Goal: Transaction & Acquisition: Obtain resource

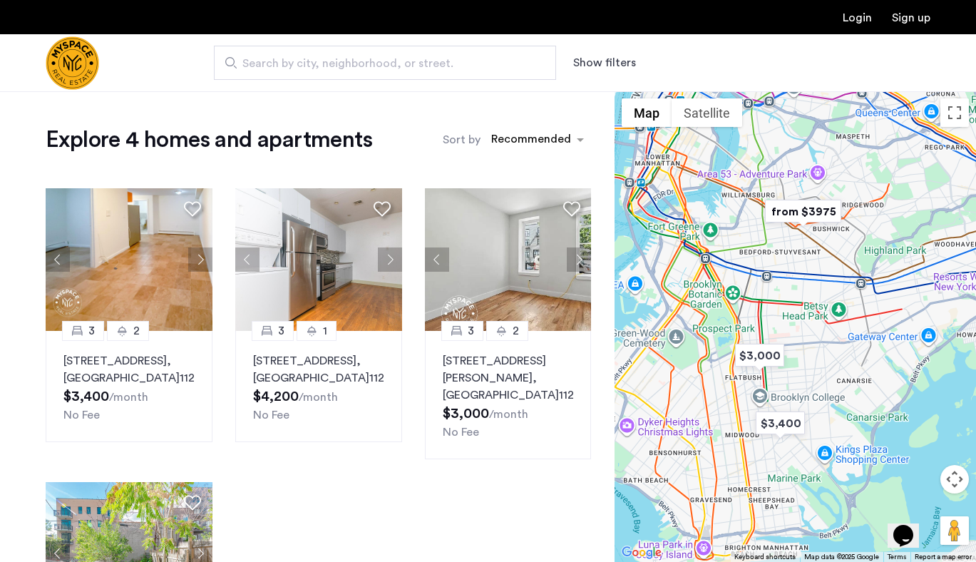
click at [73, 78] on img "Cazamio Logo" at bounding box center [72, 62] width 53 height 53
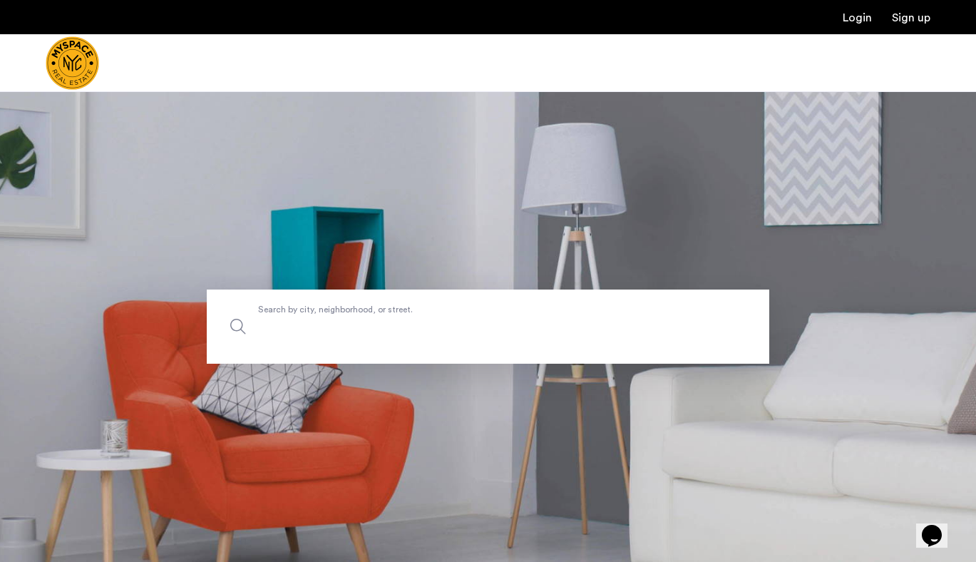
click at [395, 312] on label "Search by city, neighborhood, or street." at bounding box center [488, 326] width 562 height 74
click at [395, 312] on input "Search by city, neighborhood, or street." at bounding box center [488, 326] width 562 height 74
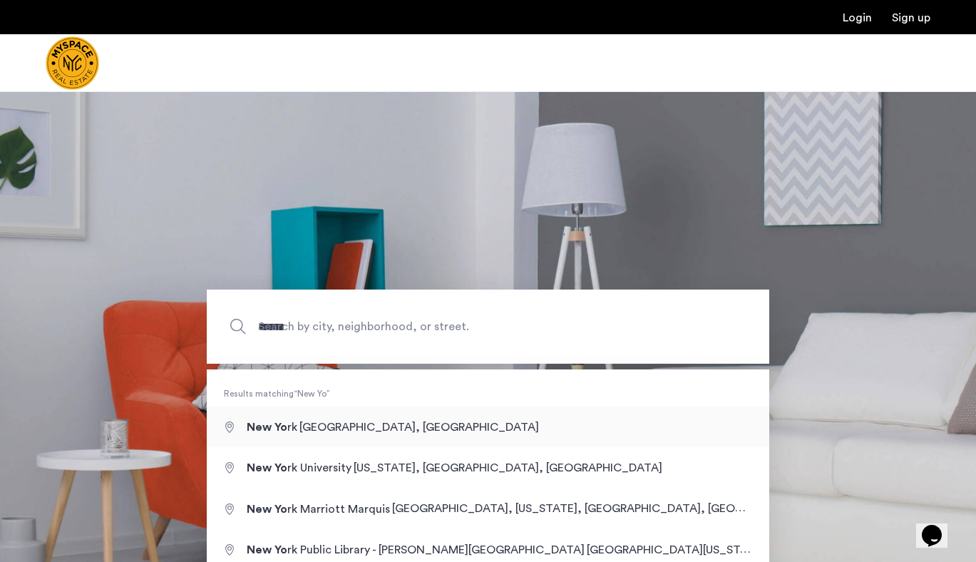
type input "**********"
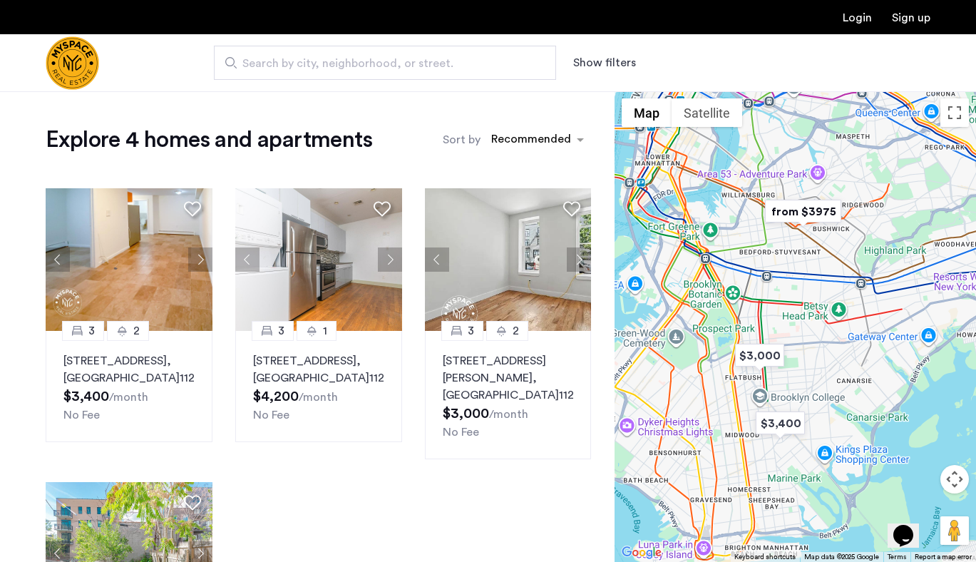
click at [75, 63] on img "Cazamio Logo" at bounding box center [72, 62] width 53 height 53
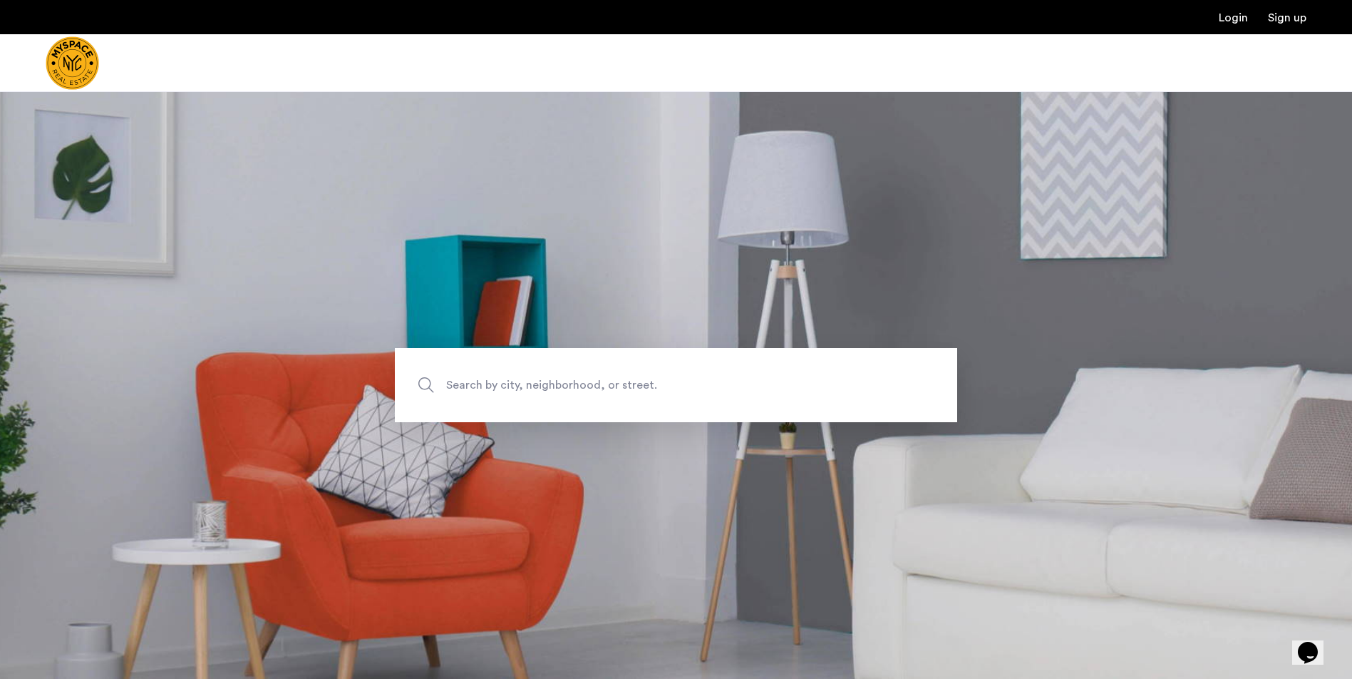
click at [619, 381] on span "Search by city, neighborhood, or street." at bounding box center [642, 385] width 393 height 19
click at [619, 381] on input "Search by city, neighborhood, or street." at bounding box center [676, 385] width 562 height 74
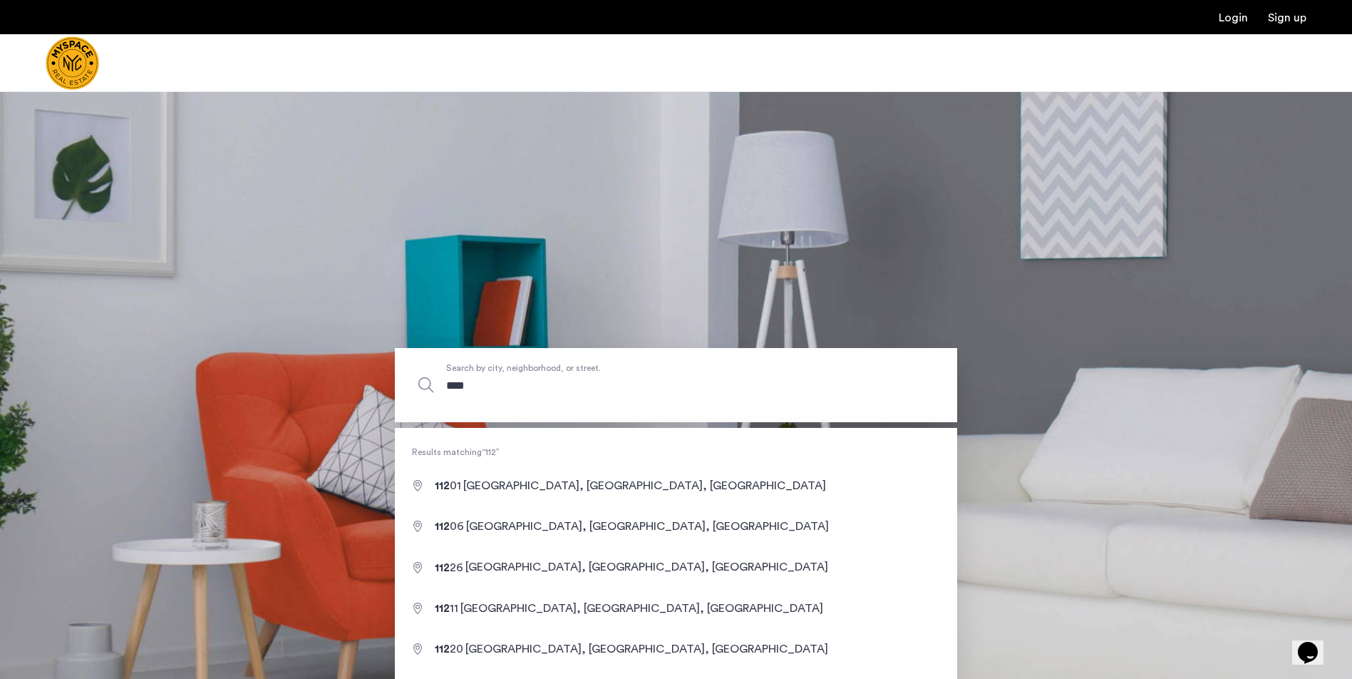
type input "*****"
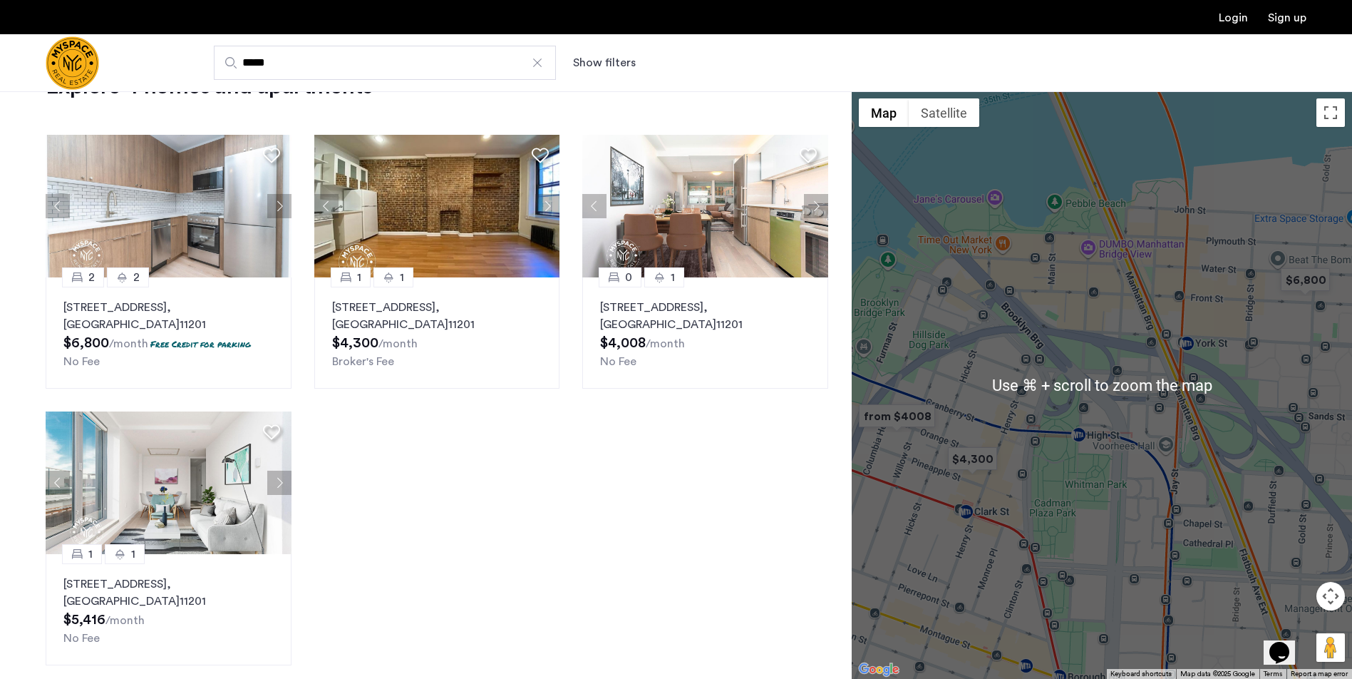
scroll to position [66, 0]
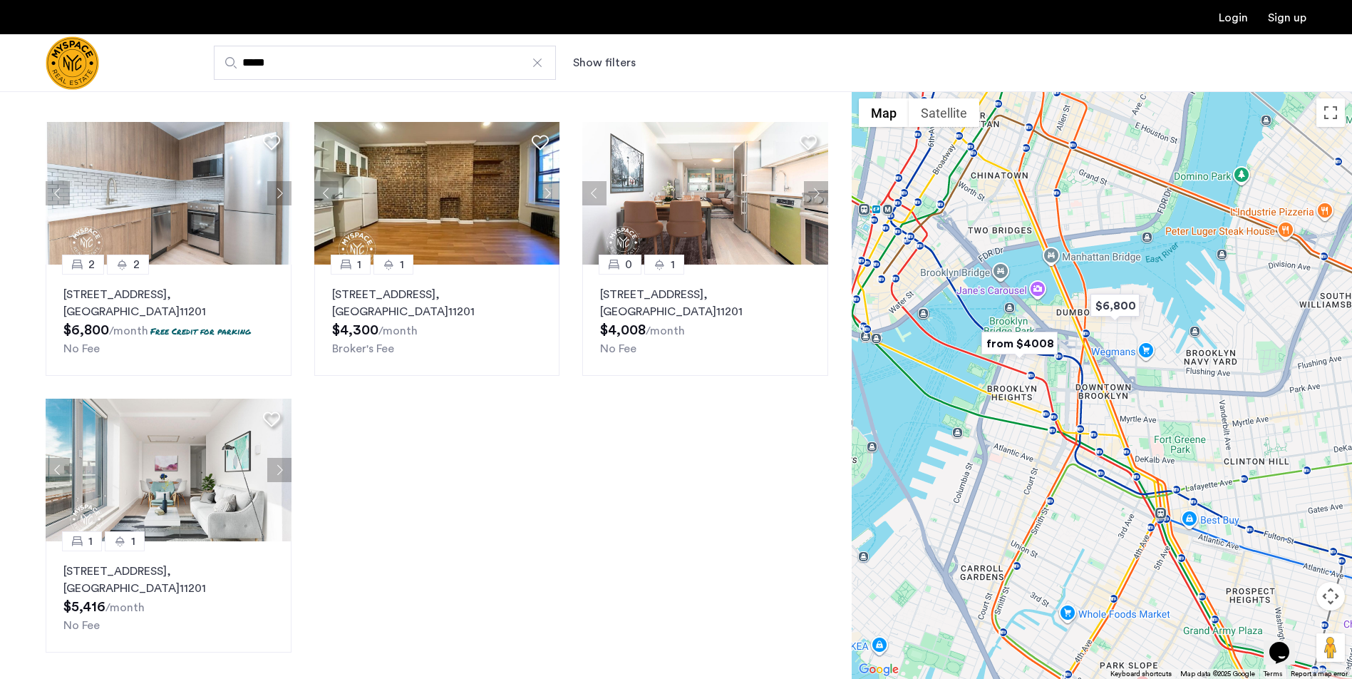
drag, startPoint x: 1170, startPoint y: 511, endPoint x: 1084, endPoint y: 403, distance: 138.9
click at [1084, 403] on div at bounding box center [1102, 384] width 500 height 587
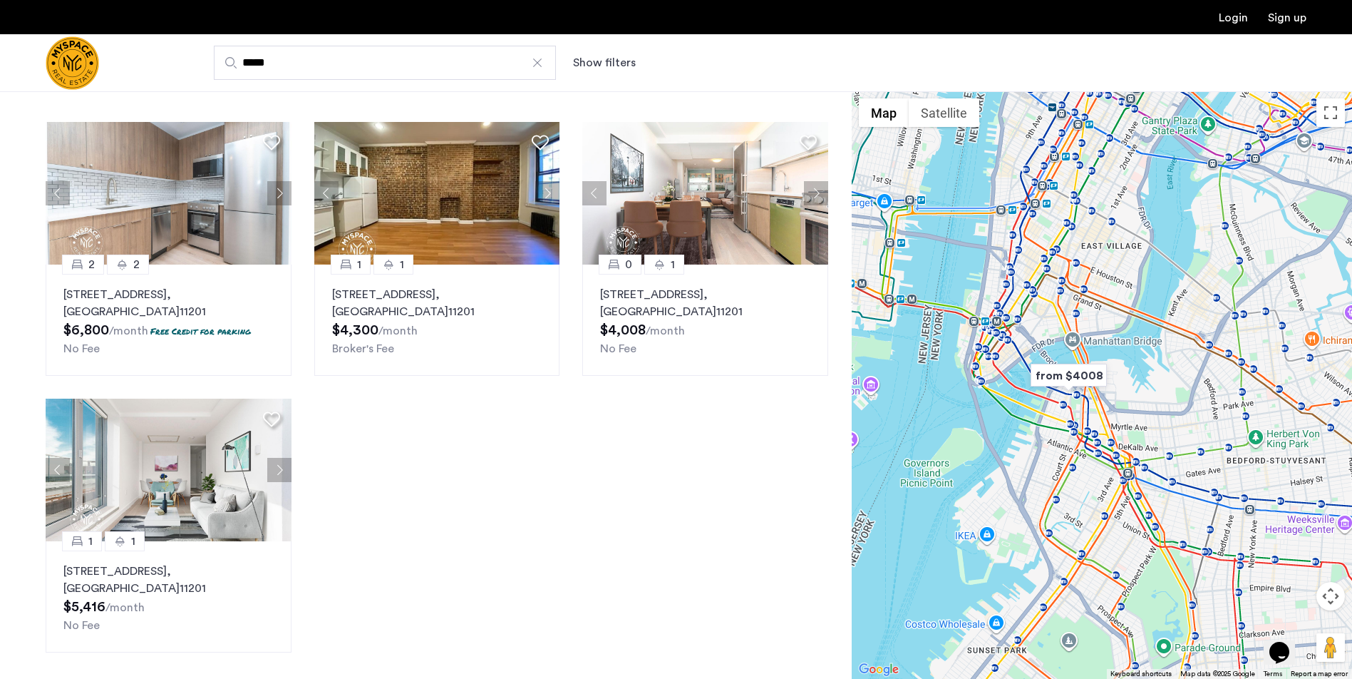
click at [542, 66] on div at bounding box center [537, 63] width 14 height 14
click at [542, 66] on input "*****" at bounding box center [385, 63] width 342 height 34
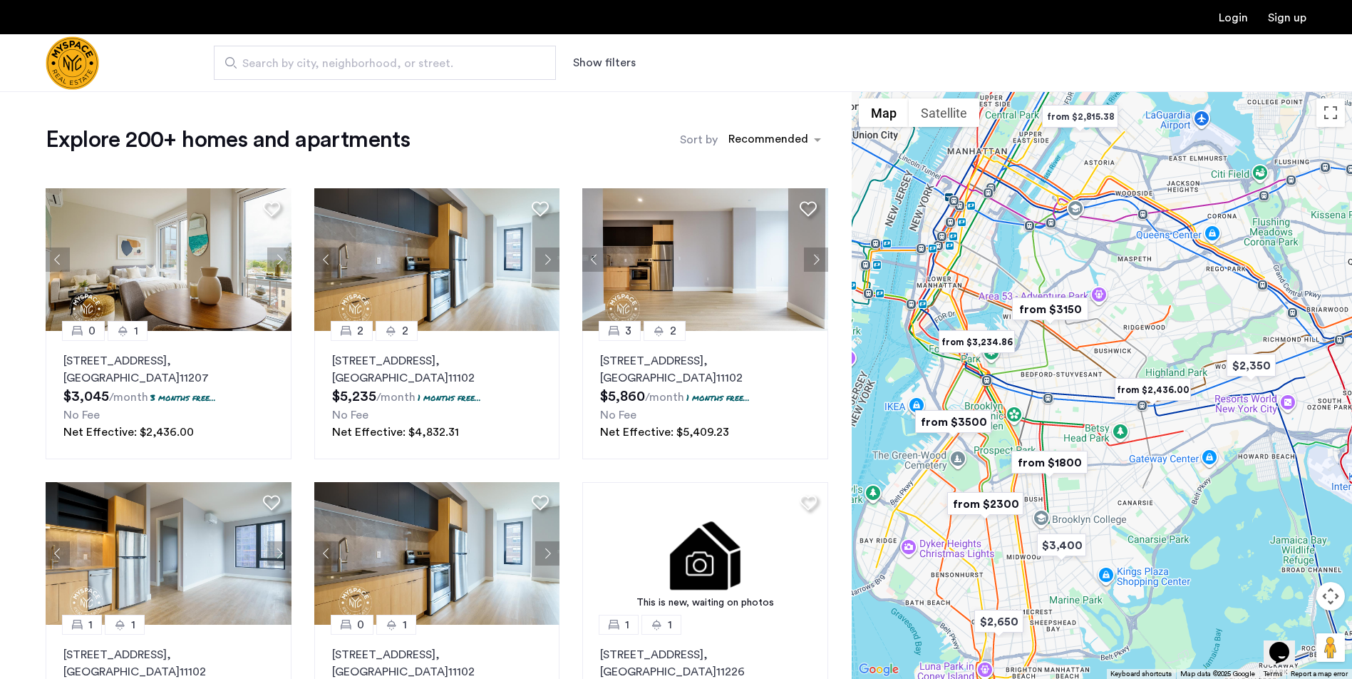
click at [607, 63] on button "Show filters" at bounding box center [604, 62] width 63 height 17
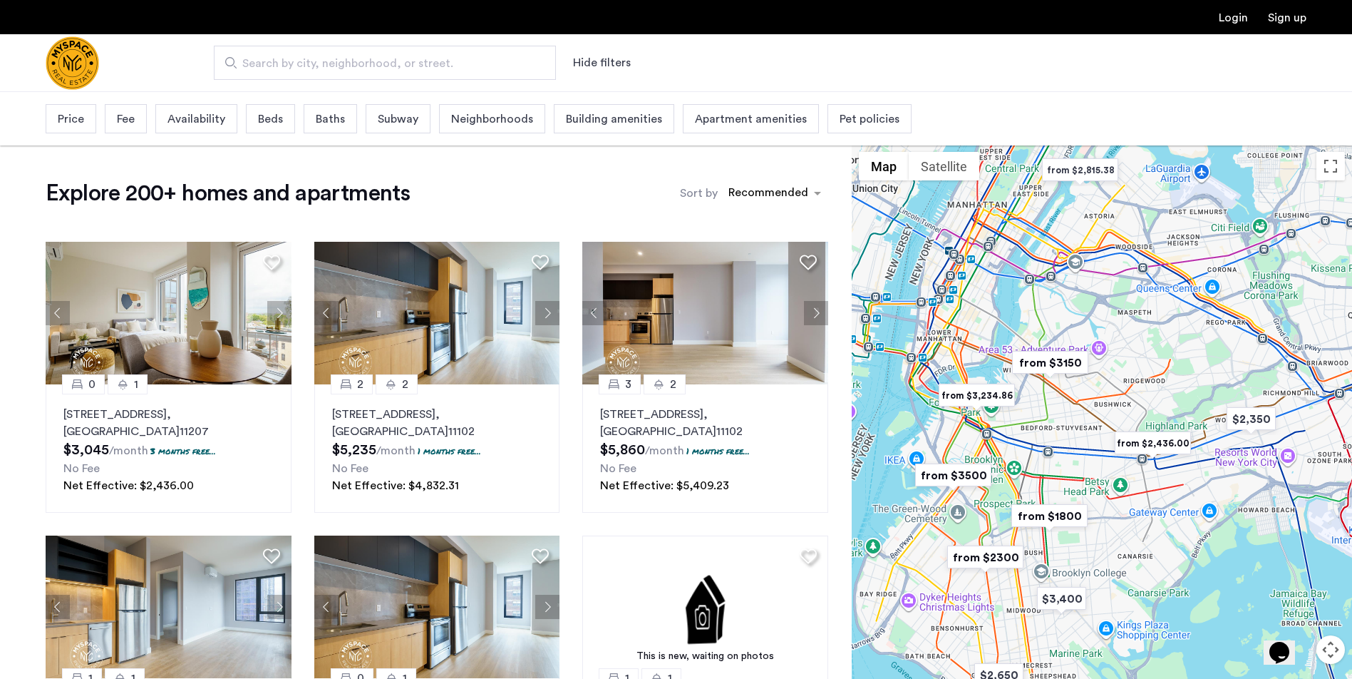
click at [80, 124] on span "Price" at bounding box center [71, 118] width 26 height 17
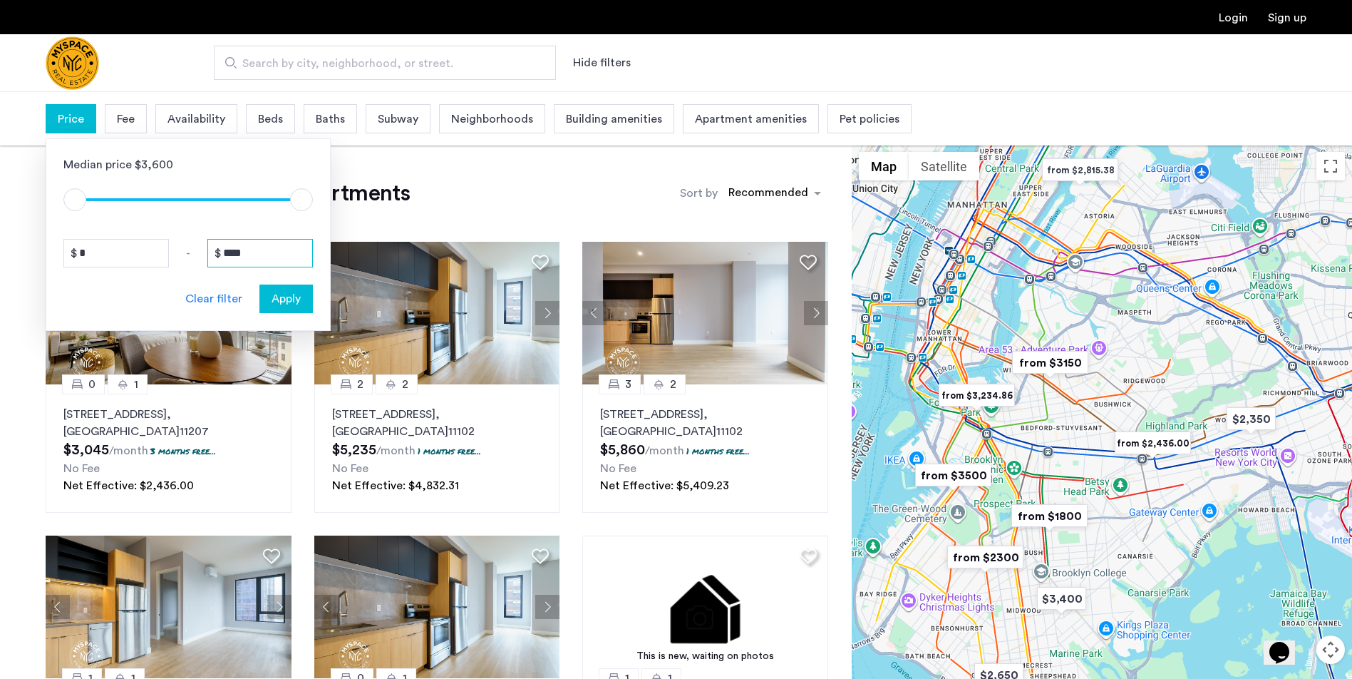
drag, startPoint x: 266, startPoint y: 251, endPoint x: 181, endPoint y: 254, distance: 84.9
click at [181, 254] on div "* - ****" at bounding box center [187, 253] width 249 height 29
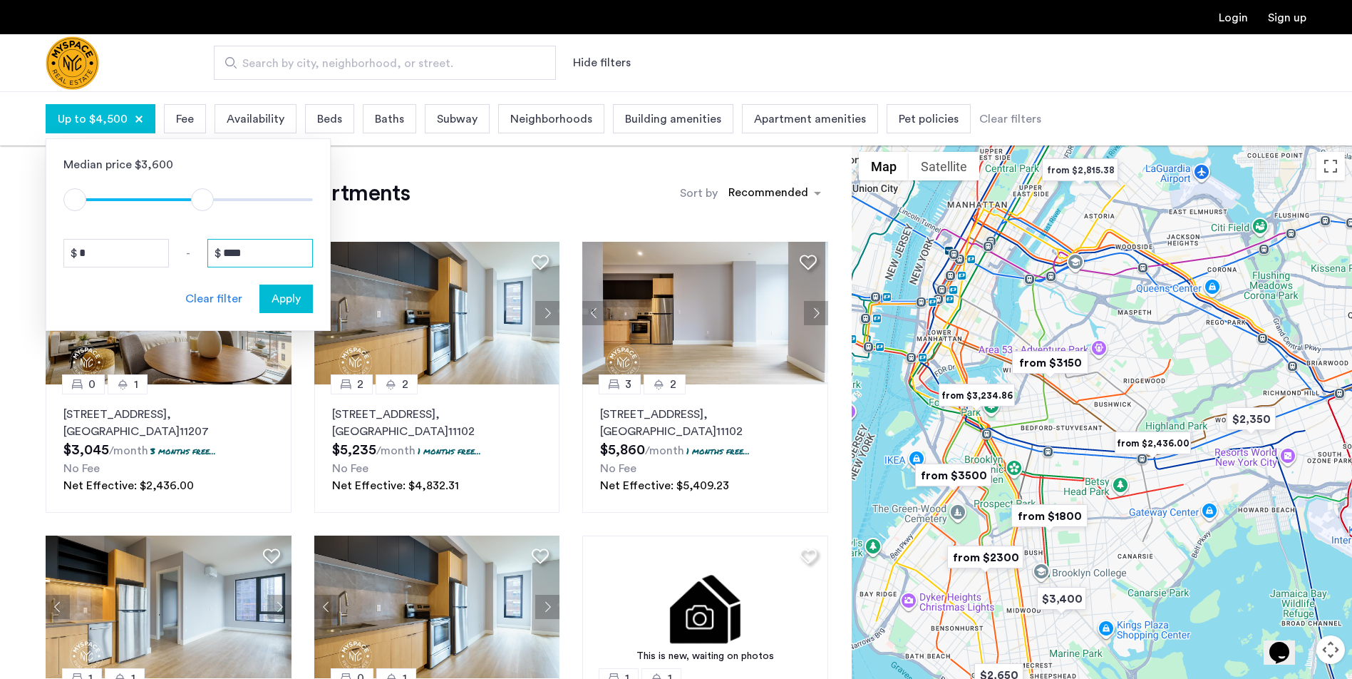
type input "****"
click at [280, 299] on span "Apply" at bounding box center [286, 298] width 29 height 17
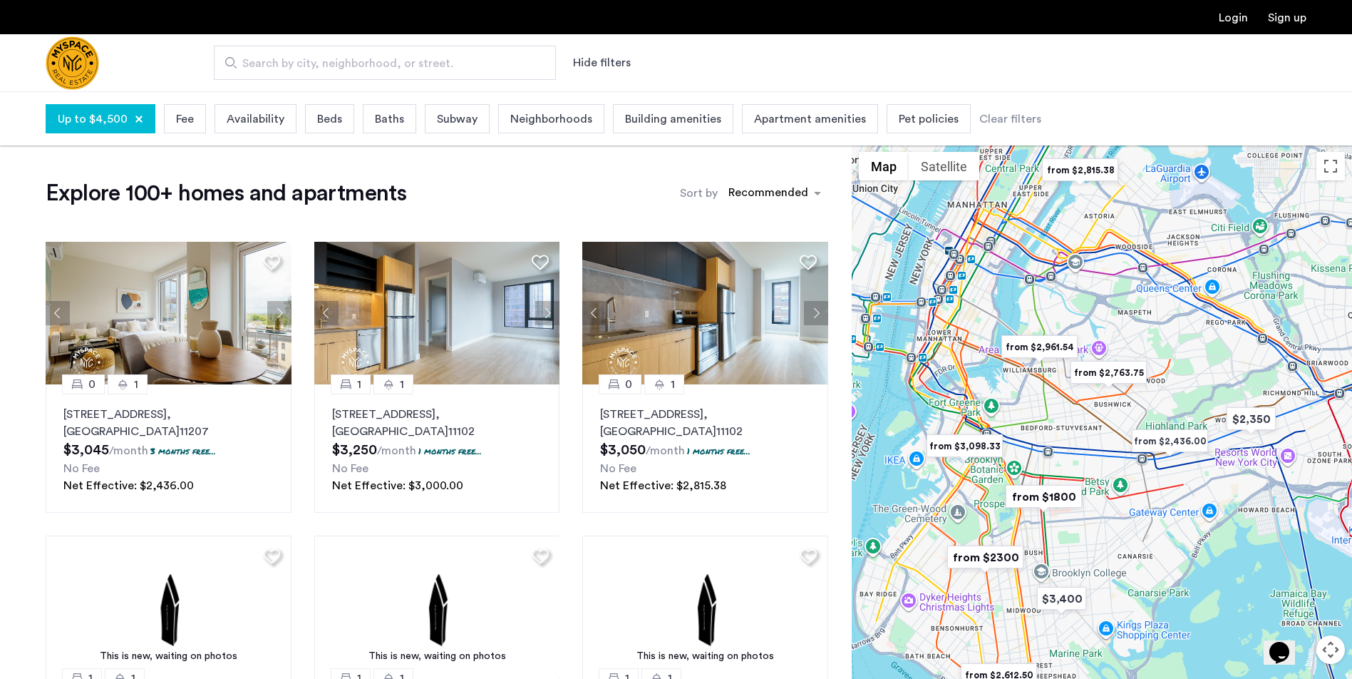
click at [333, 118] on span "Beds" at bounding box center [329, 118] width 25 height 17
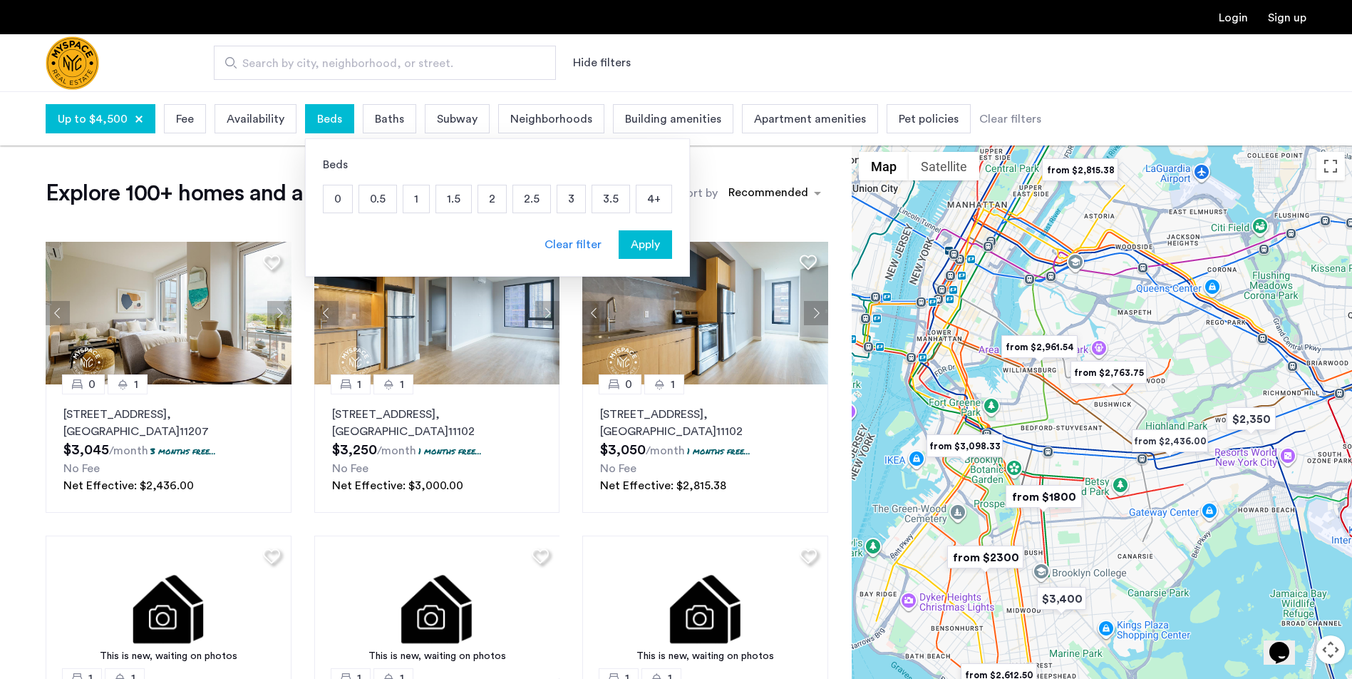
click at [491, 207] on p "2" at bounding box center [492, 198] width 28 height 27
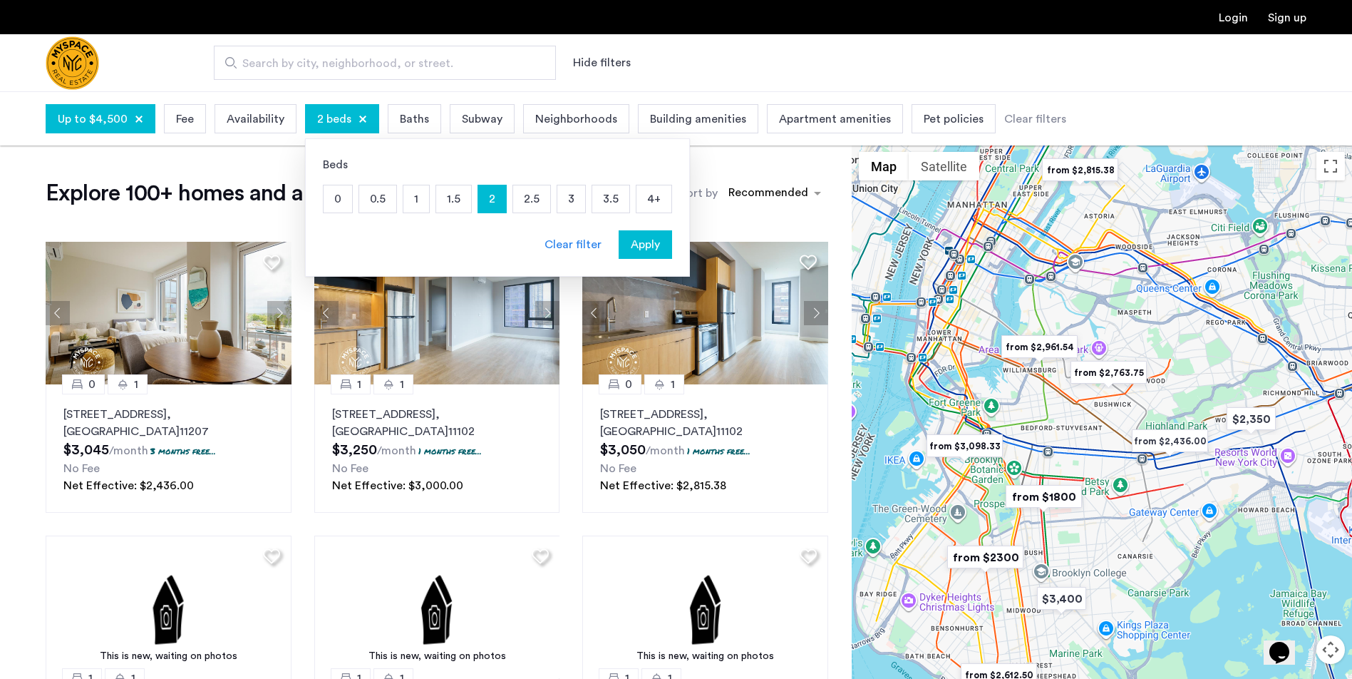
click at [531, 208] on p "2.5" at bounding box center [531, 198] width 37 height 27
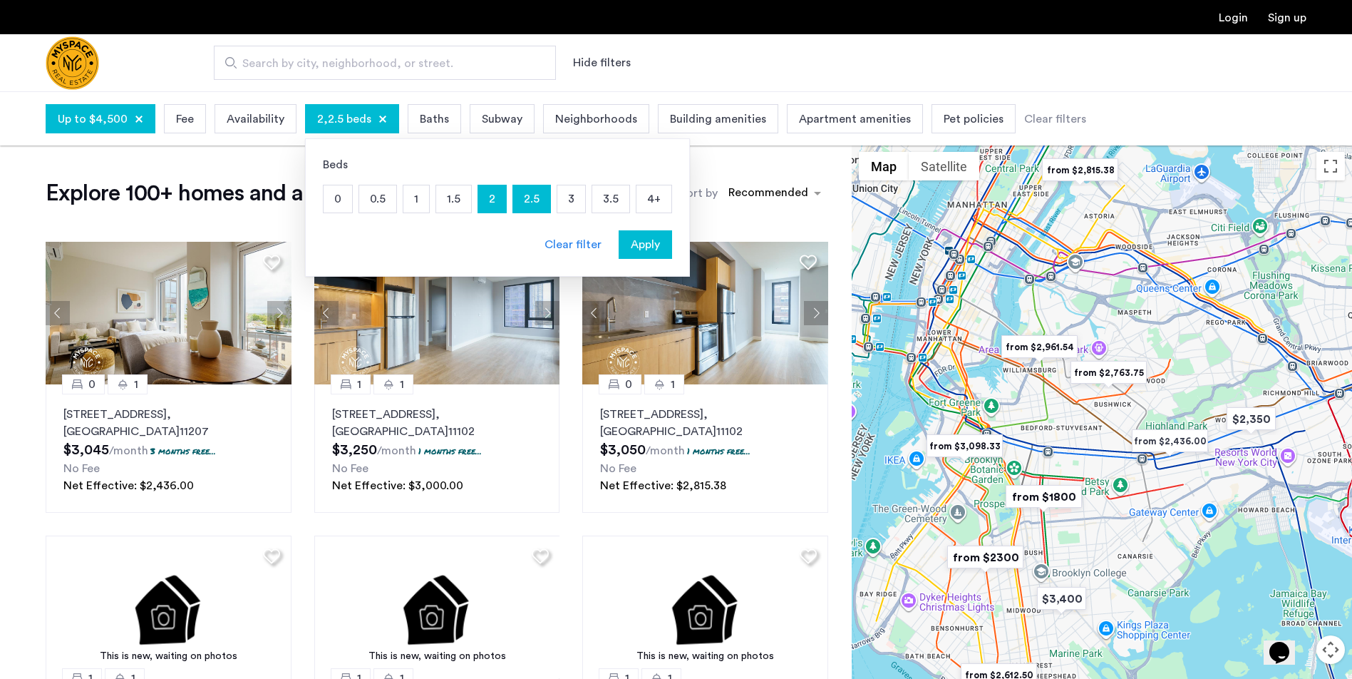
click at [563, 207] on p "3" at bounding box center [571, 198] width 28 height 27
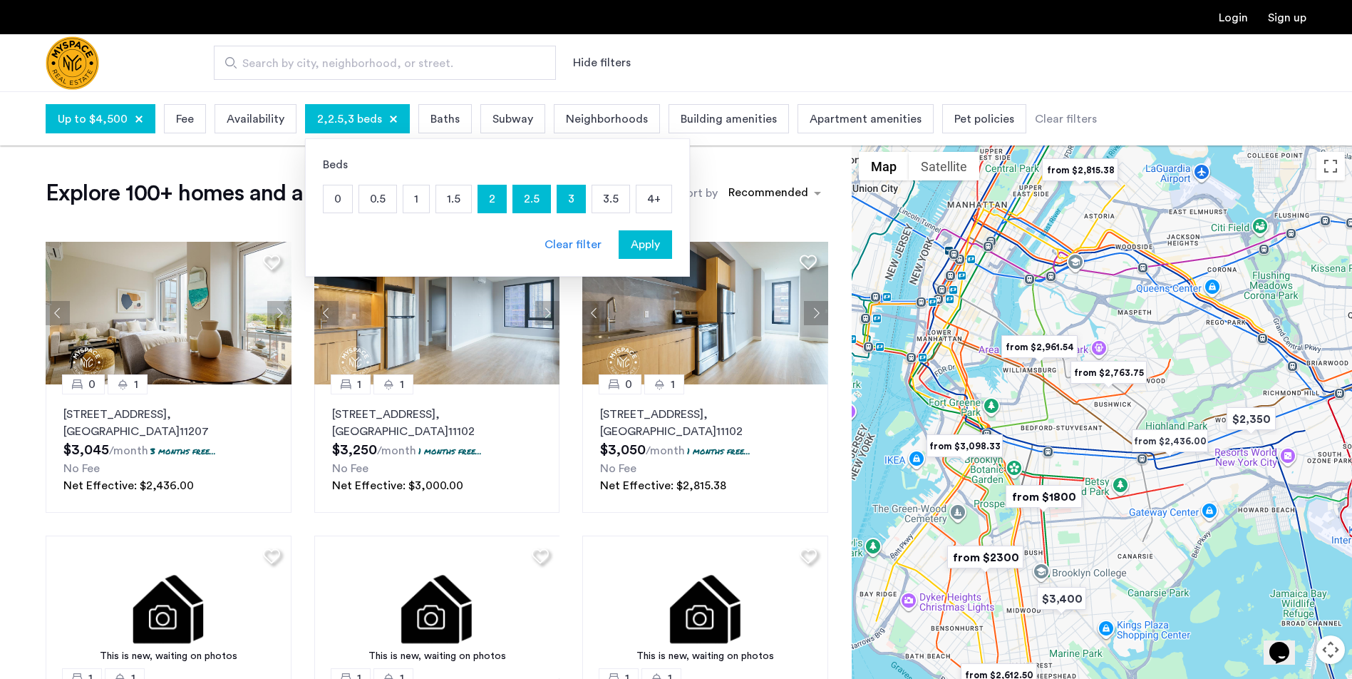
click at [609, 201] on p "3.5" at bounding box center [610, 198] width 37 height 27
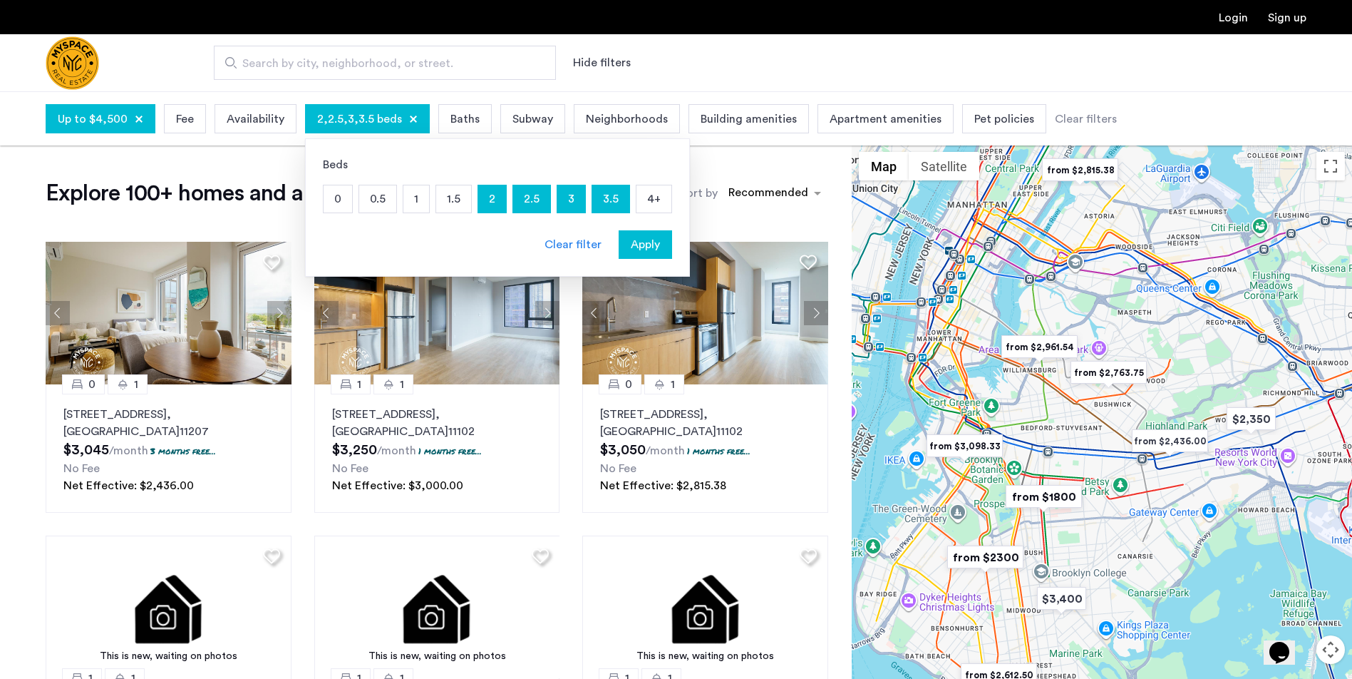
click at [653, 207] on p "4+" at bounding box center [654, 198] width 35 height 27
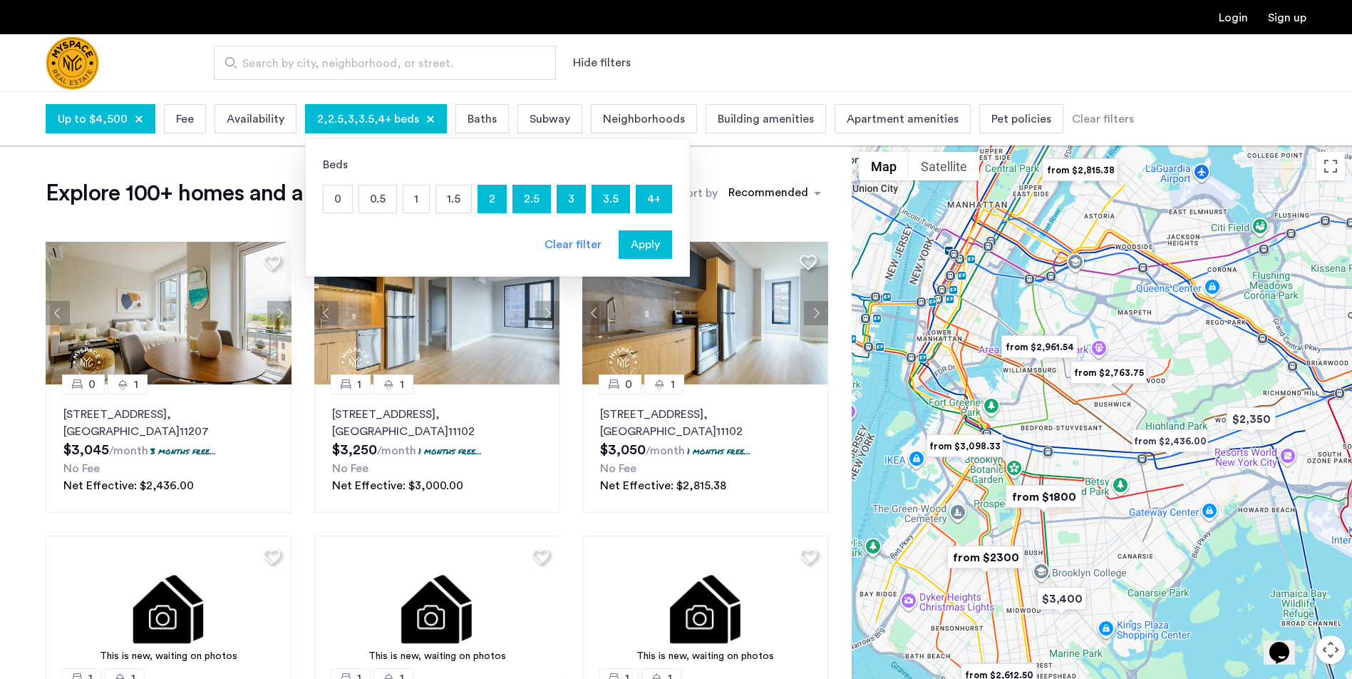
click at [650, 242] on span "Apply" at bounding box center [645, 244] width 29 height 17
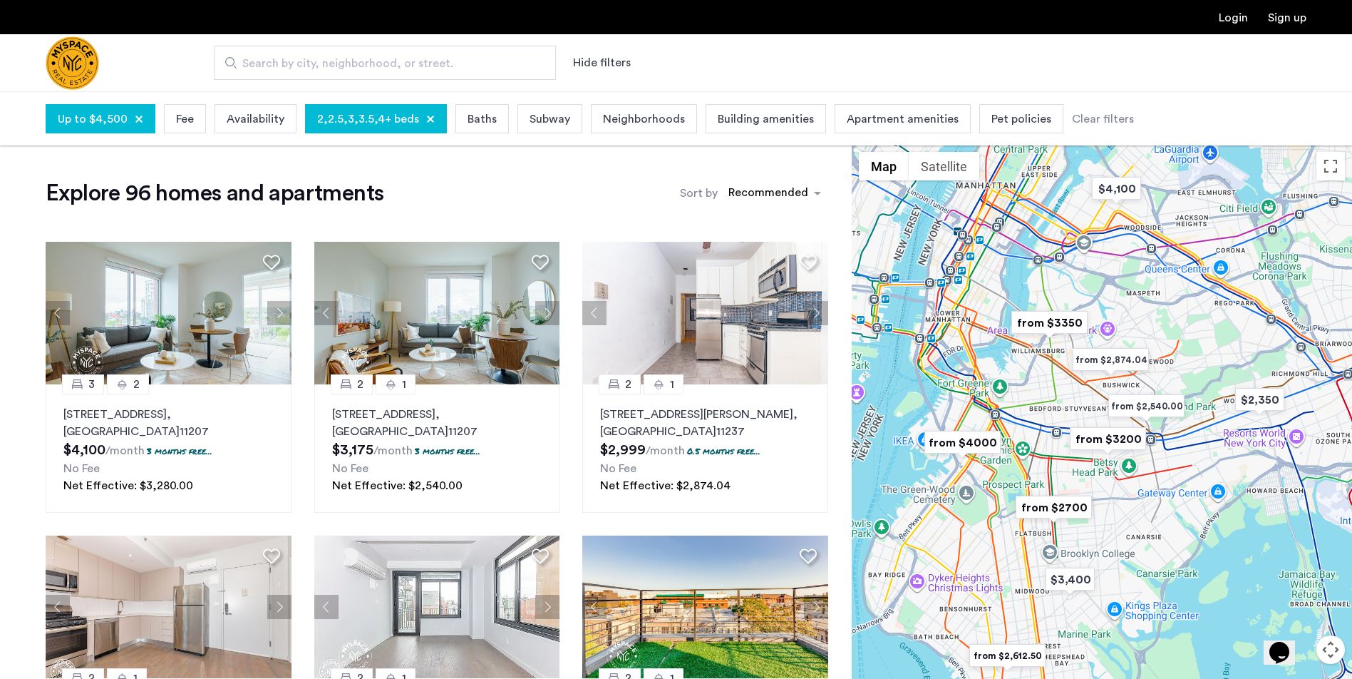
click at [919, 121] on span "Apartment amenities" at bounding box center [903, 118] width 112 height 17
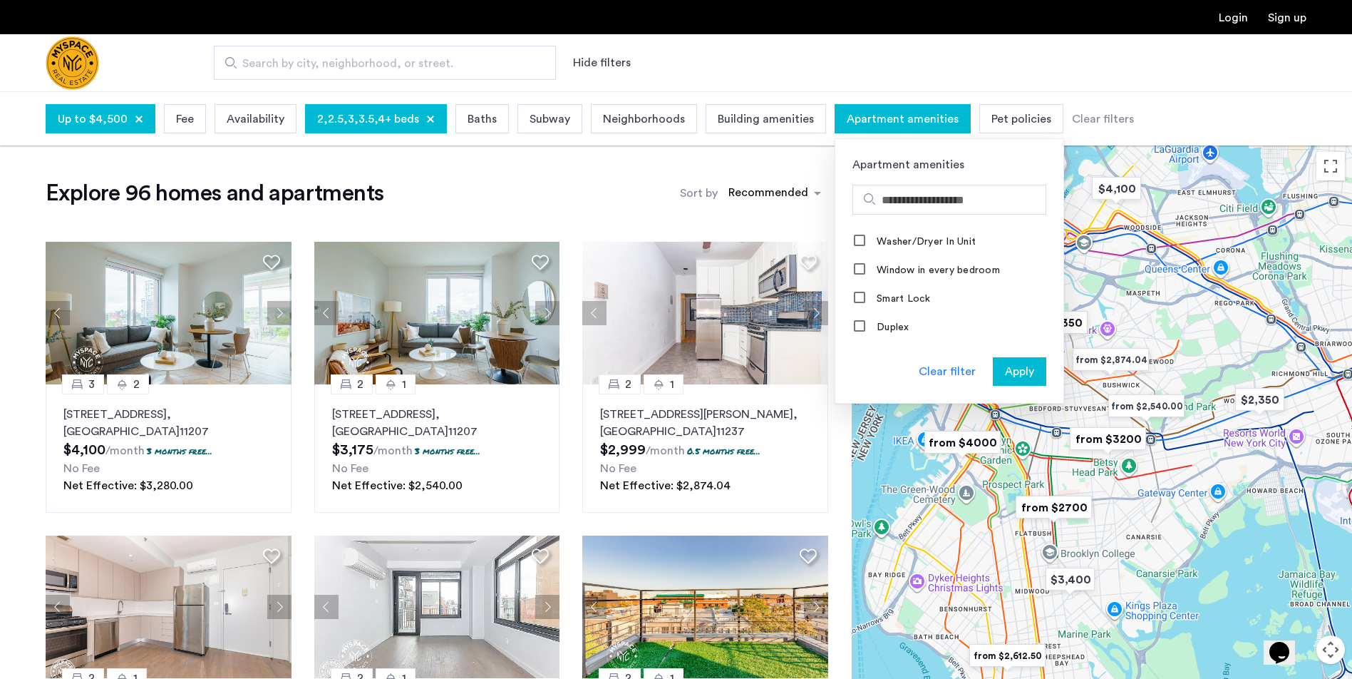
scroll to position [664, 0]
click at [1005, 370] on span "Apply" at bounding box center [1019, 371] width 29 height 17
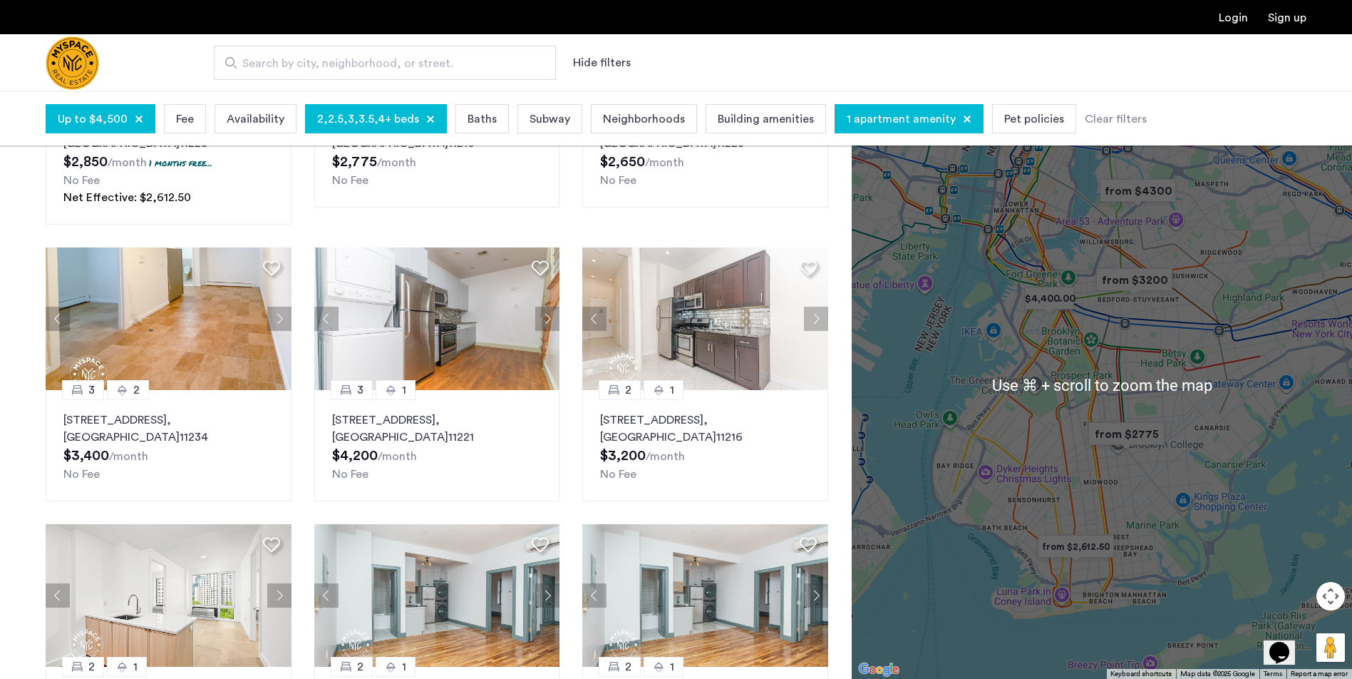
scroll to position [287, 0]
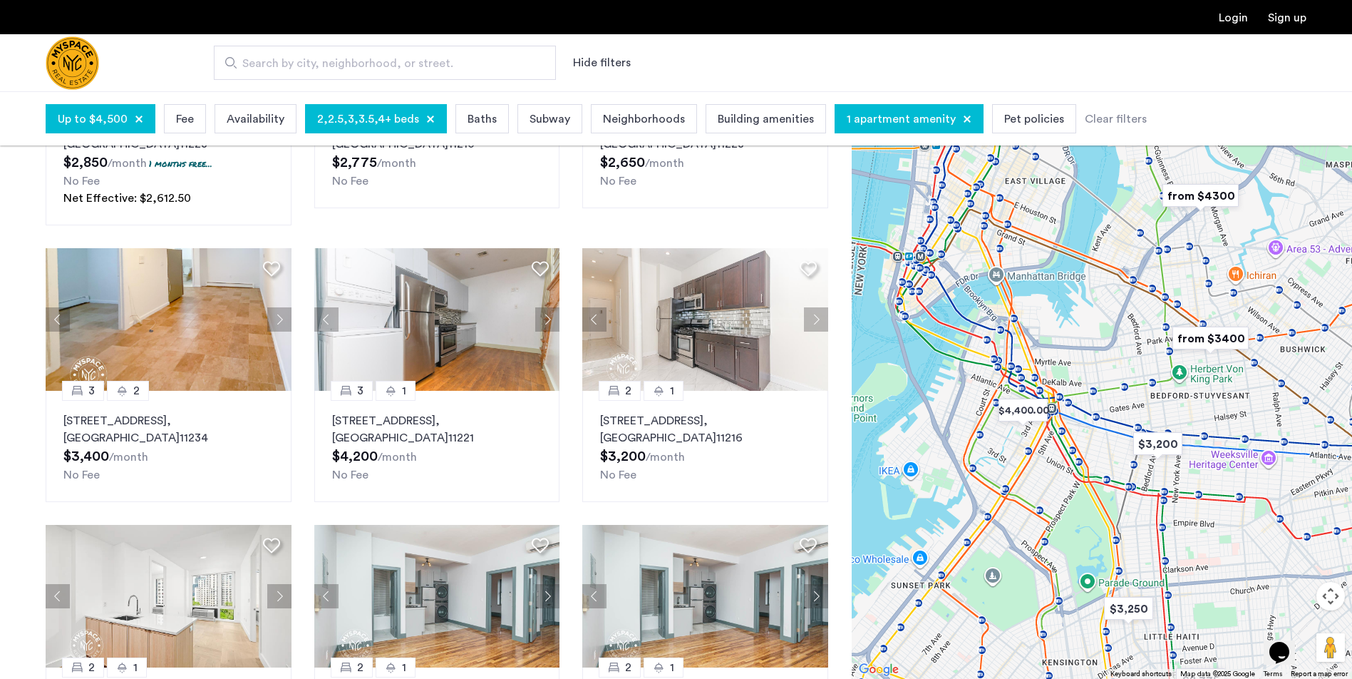
drag, startPoint x: 1076, startPoint y: 304, endPoint x: 1189, endPoint y: 531, distance: 253.8
click at [1189, 531] on div at bounding box center [1102, 384] width 500 height 587
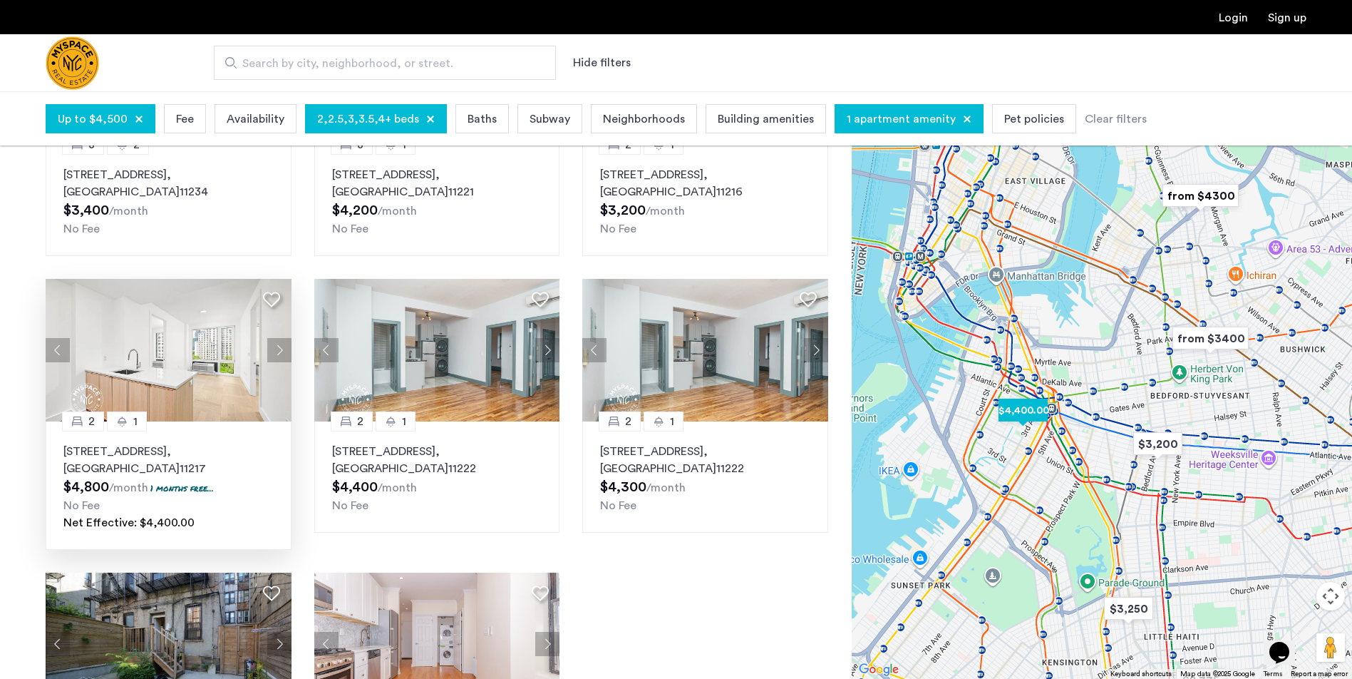
scroll to position [536, 0]
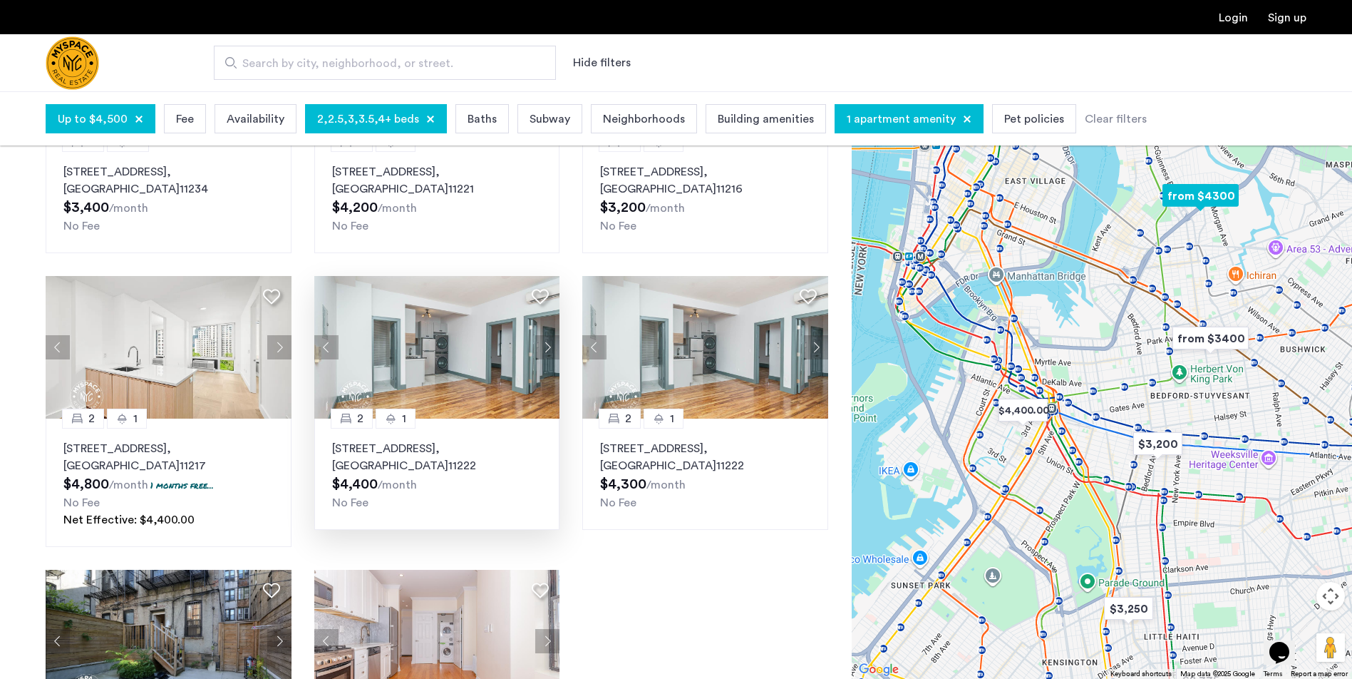
click at [449, 345] on img at bounding box center [437, 347] width 246 height 143
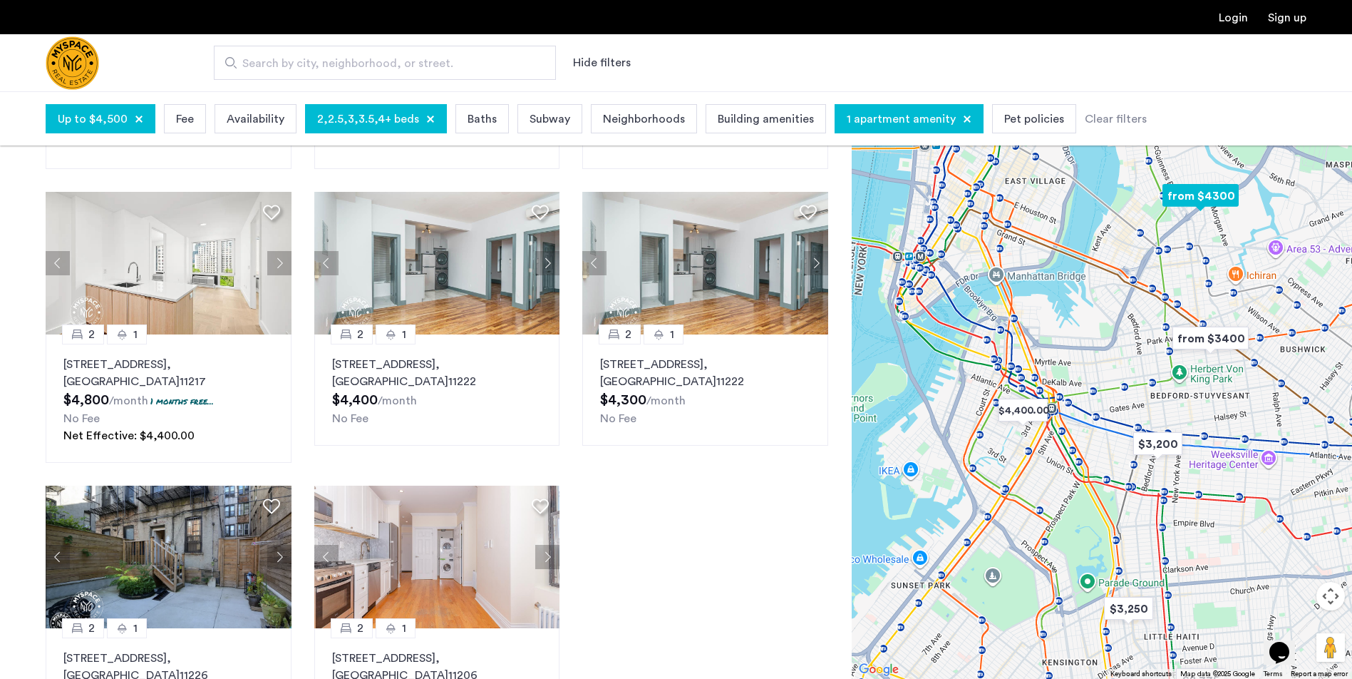
scroll to position [725, 0]
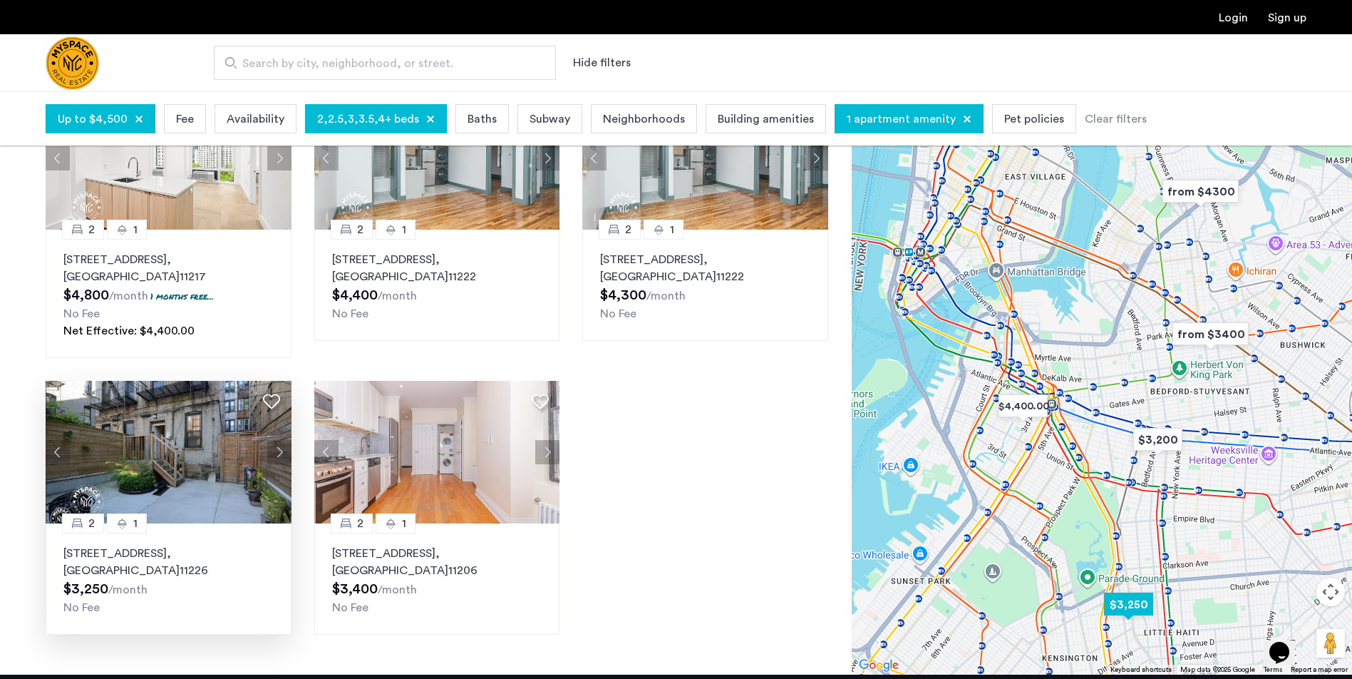
click at [195, 469] on img at bounding box center [169, 452] width 246 height 143
click at [453, 468] on img at bounding box center [437, 452] width 246 height 143
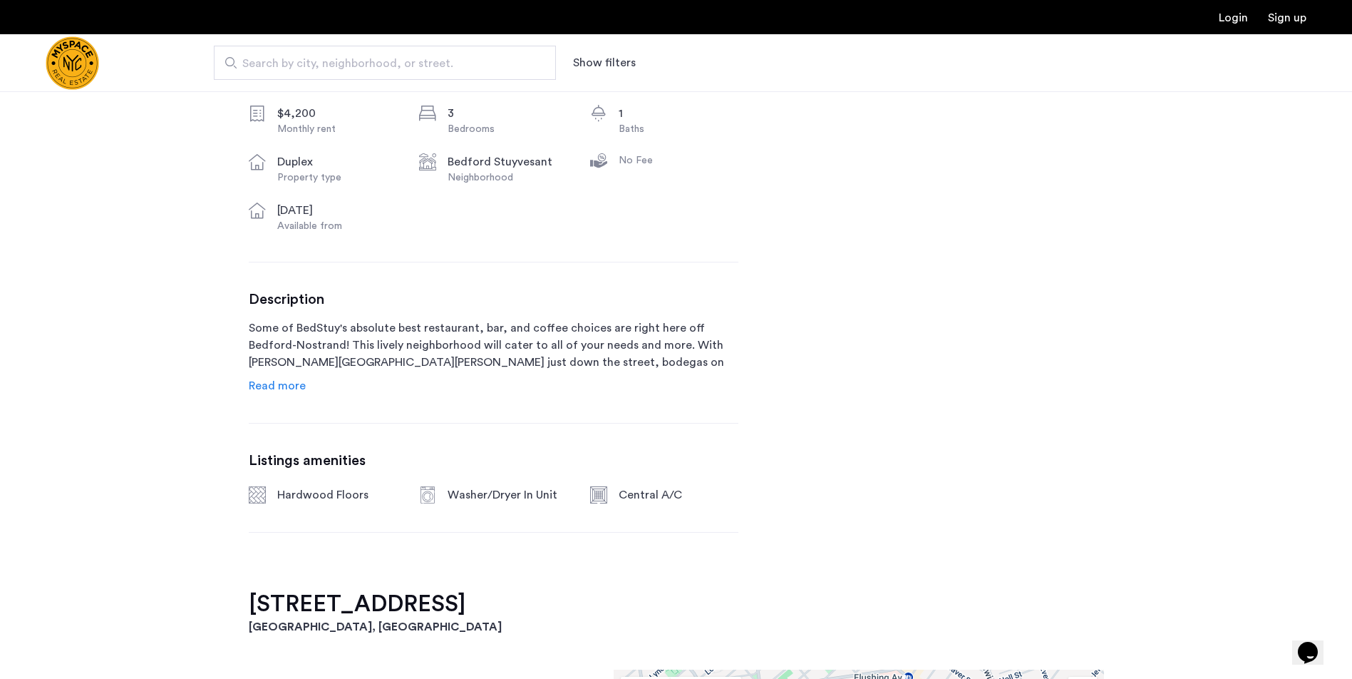
scroll to position [367, 0]
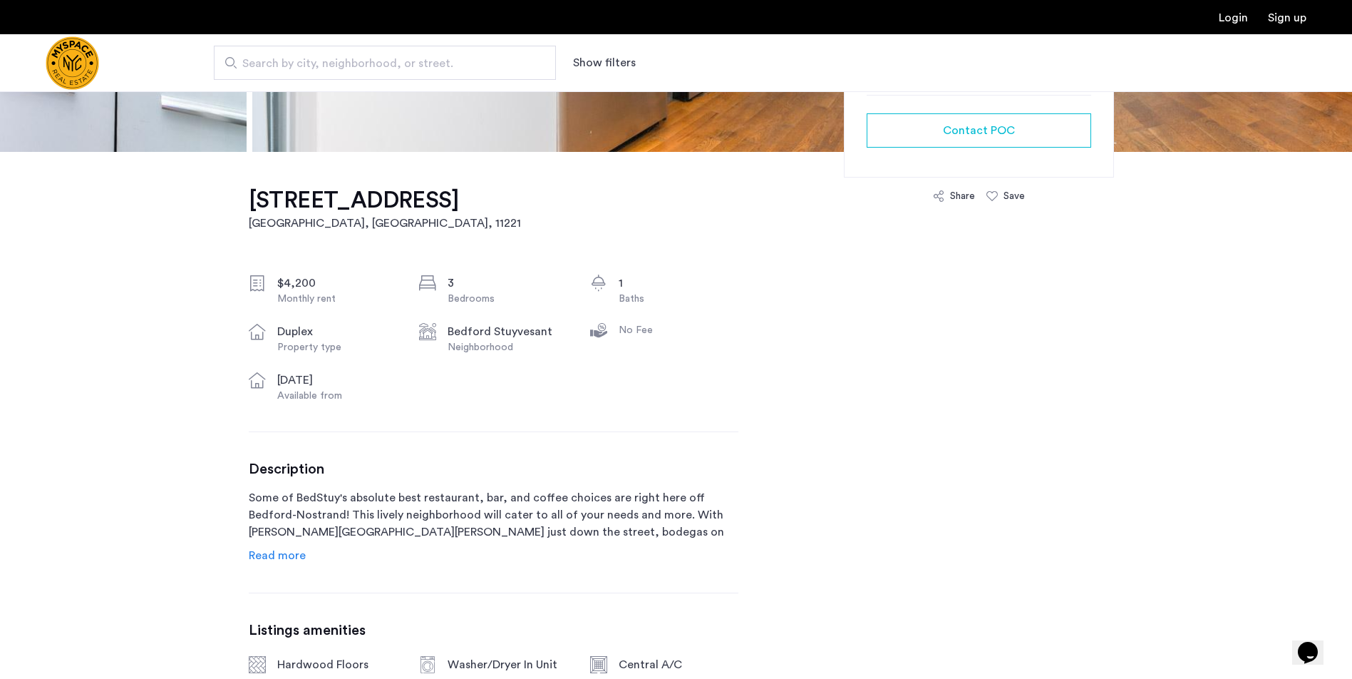
click at [287, 554] on span "Read more" at bounding box center [277, 555] width 57 height 11
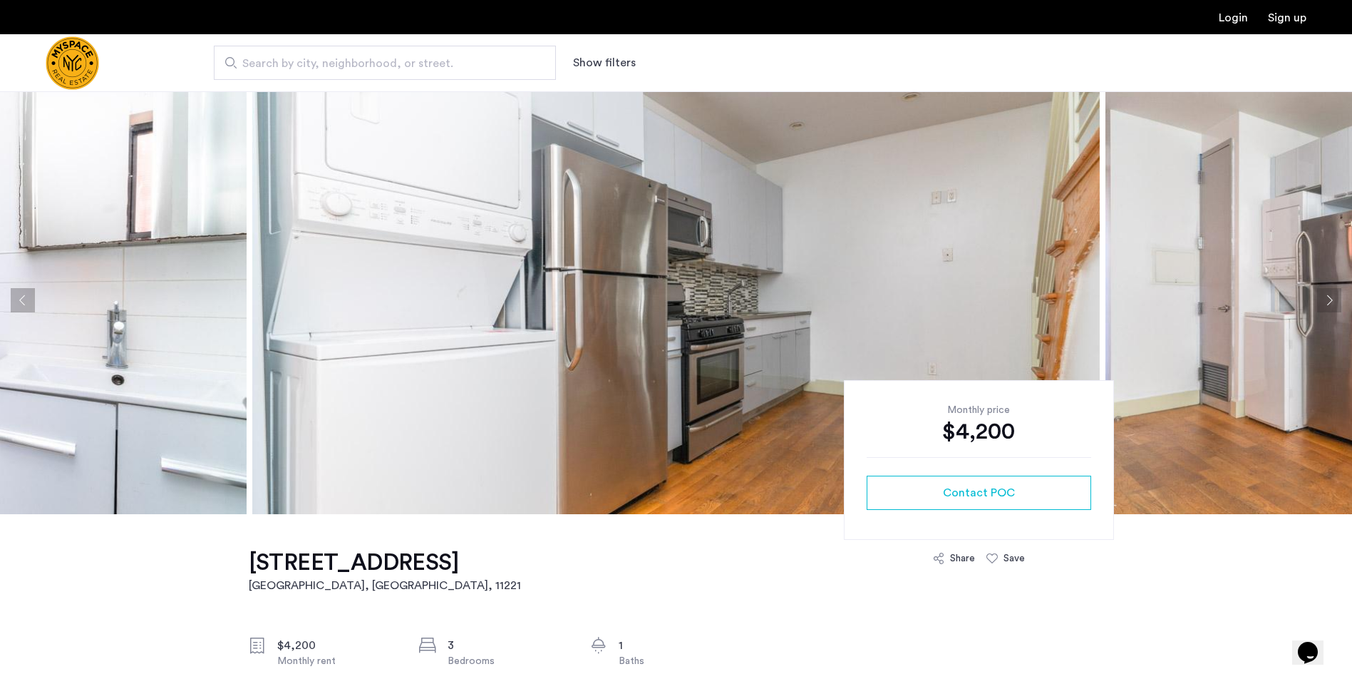
scroll to position [0, 0]
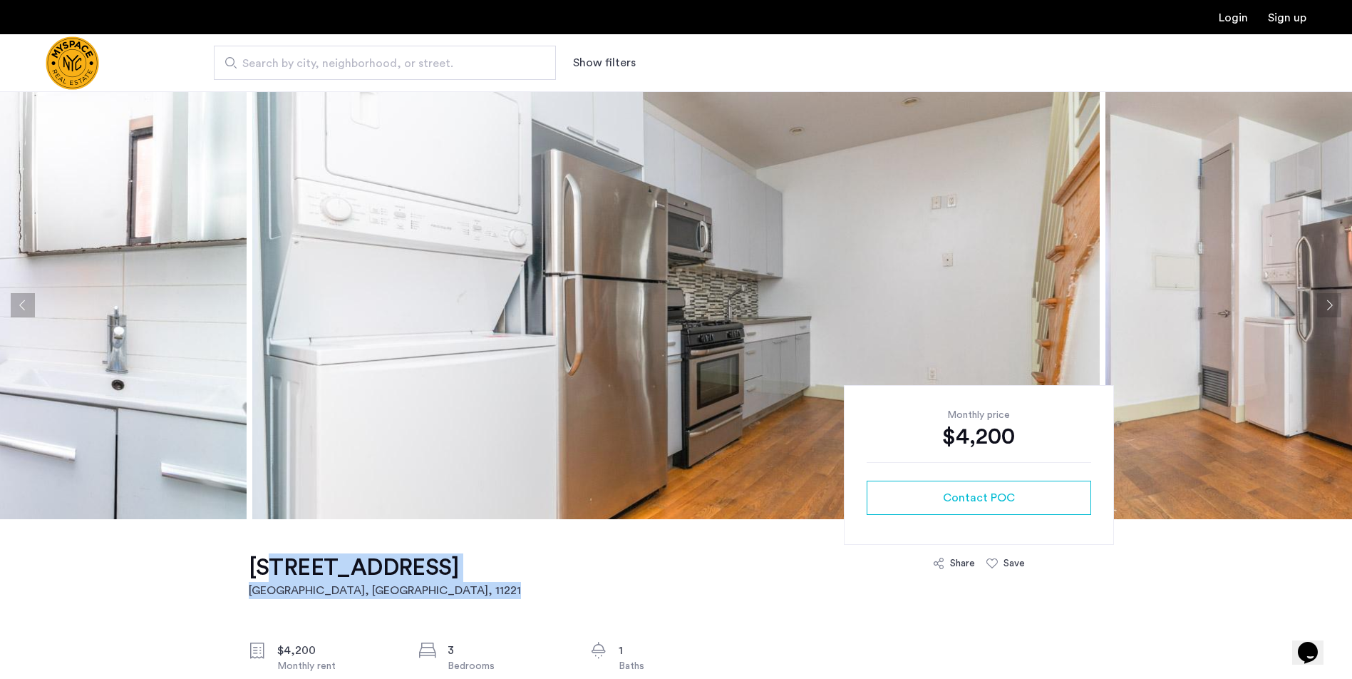
drag, startPoint x: 519, startPoint y: 567, endPoint x: 261, endPoint y: 567, distance: 258.1
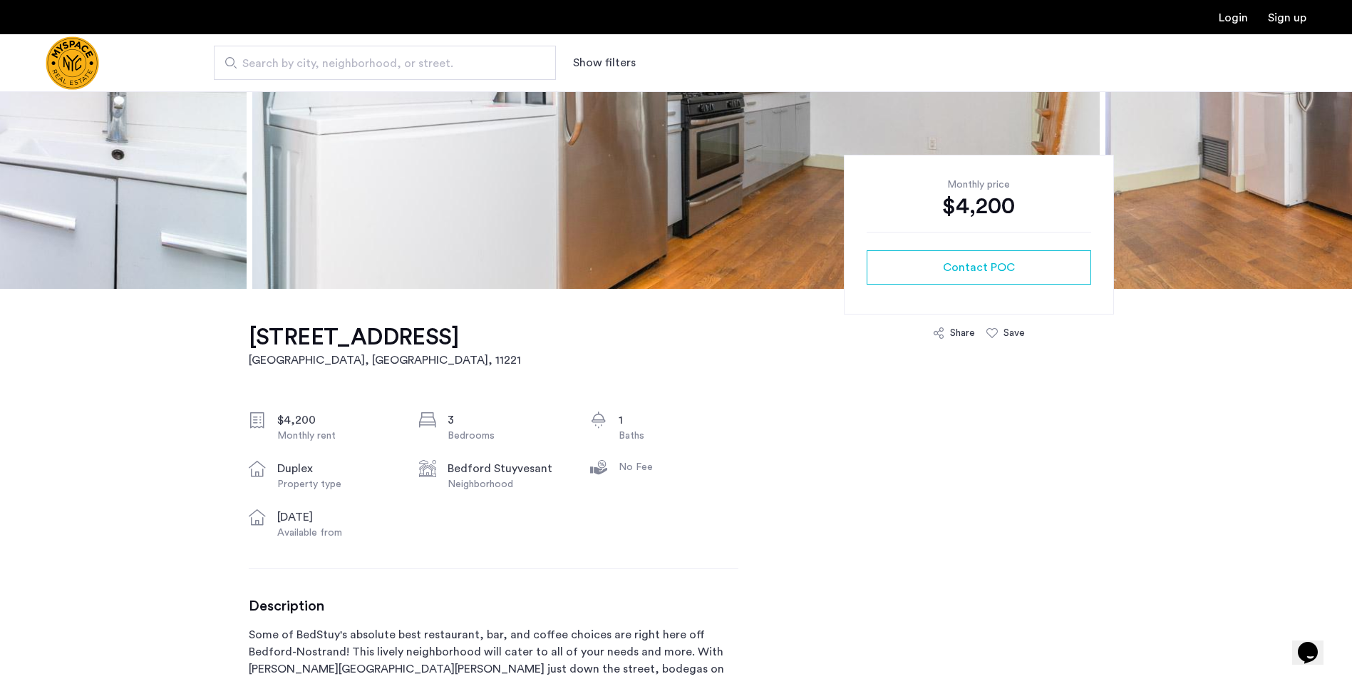
scroll to position [349, 0]
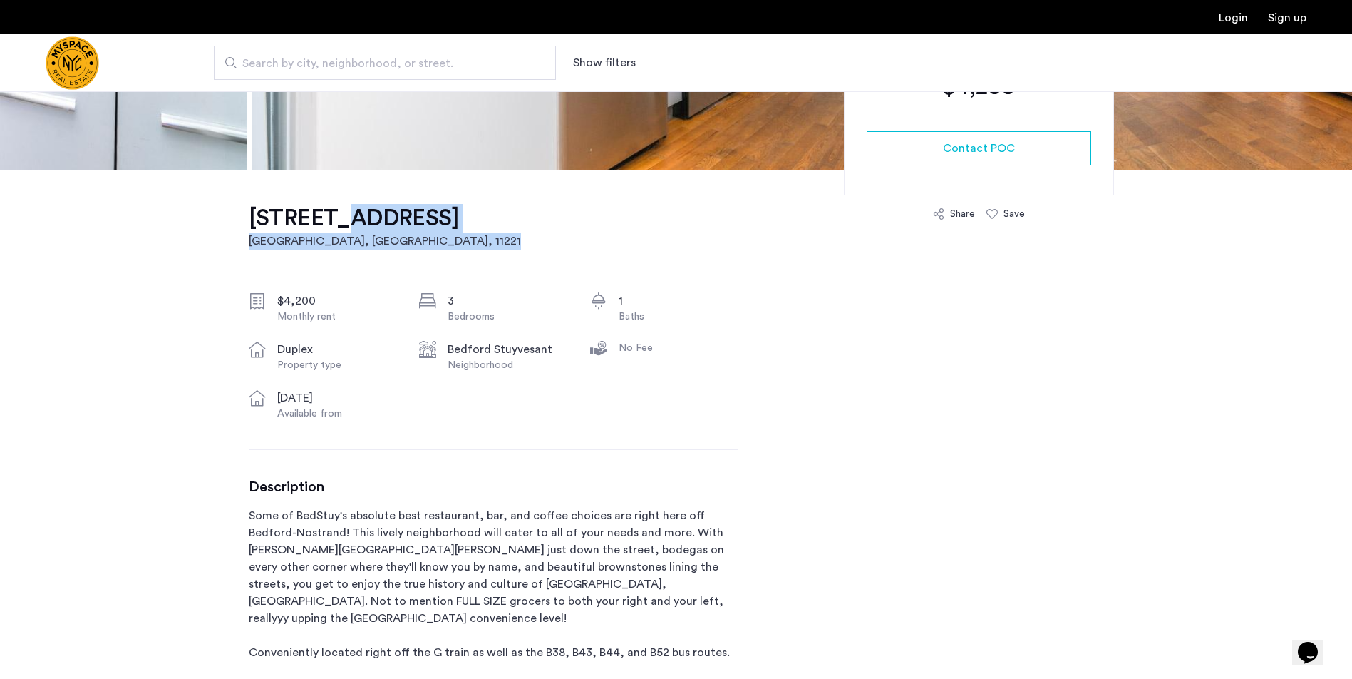
drag, startPoint x: 527, startPoint y: 221, endPoint x: 324, endPoint y: 218, distance: 203.2
click at [324, 218] on div "269 Kosciuszko St, Unit 4B Brooklyn, NY , 11221 $4,200 Monthly rent 3 Bedrooms …" at bounding box center [494, 585] width 490 height 830
drag, startPoint x: 247, startPoint y: 219, endPoint x: 514, endPoint y: 223, distance: 267.4
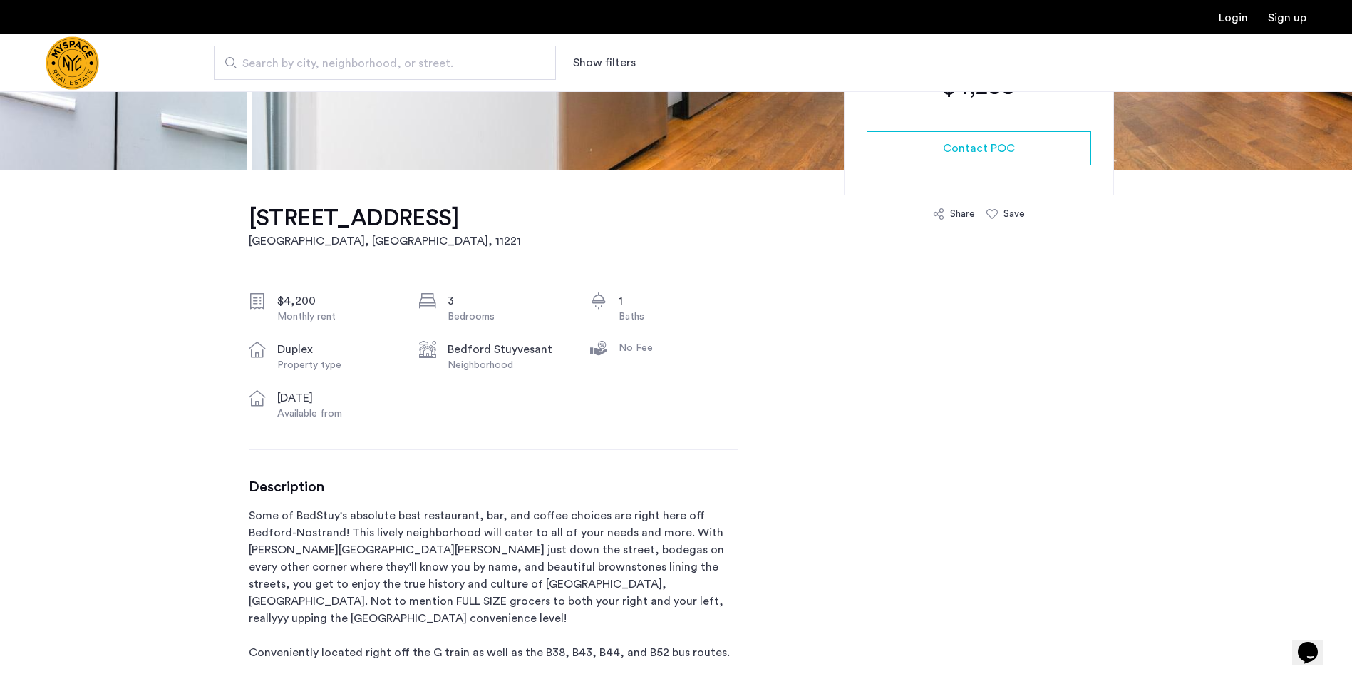
copy h1 "269 Kosciuszko St, Unit 4B"
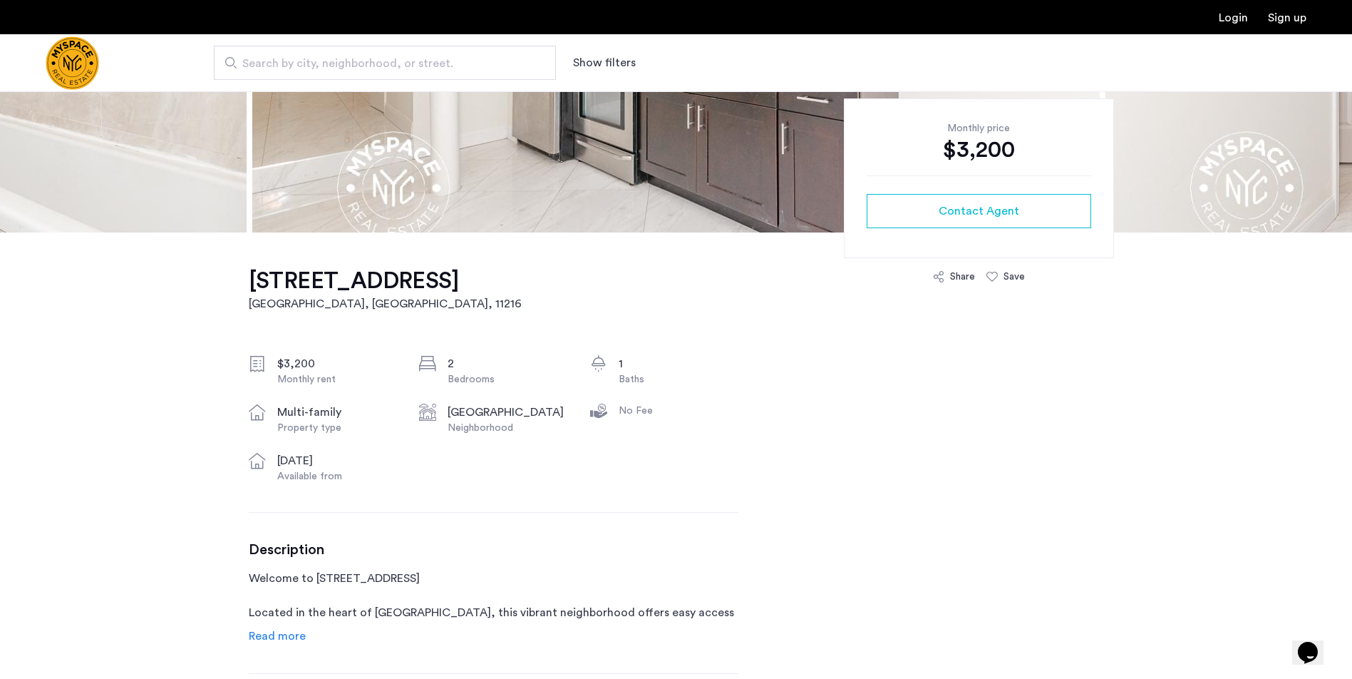
scroll to position [503, 0]
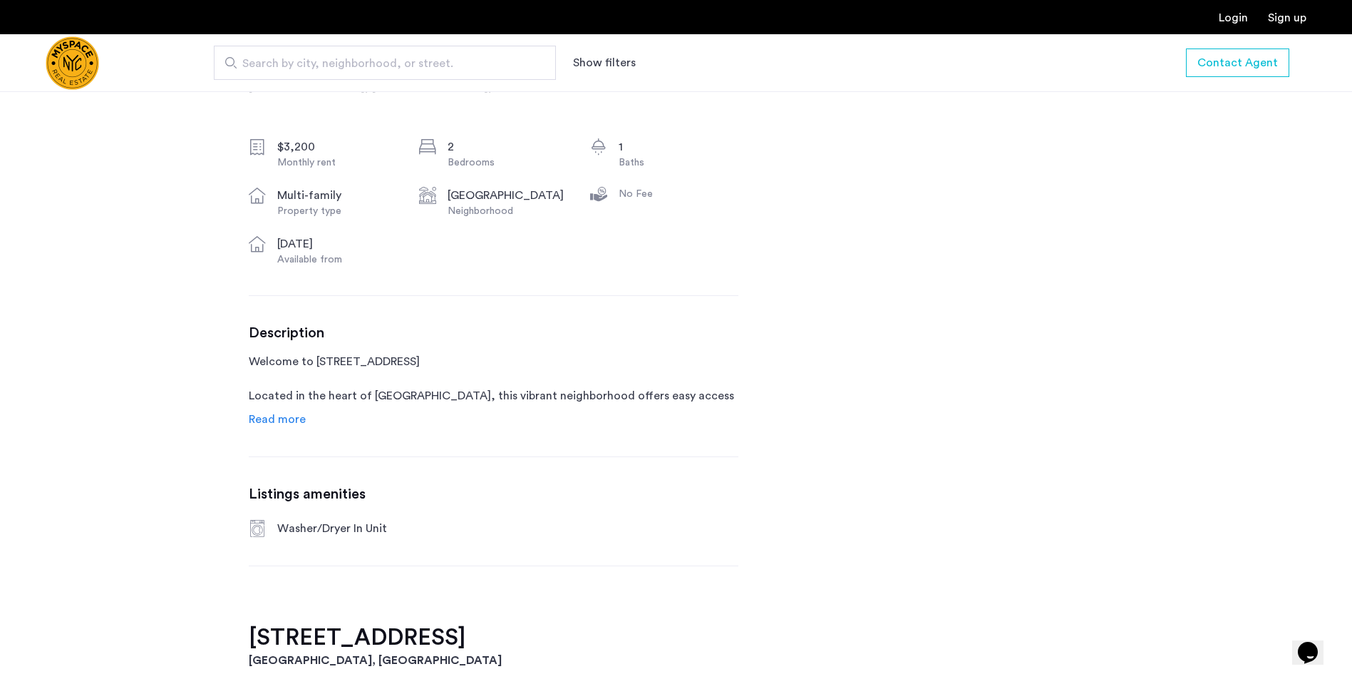
click at [282, 417] on span "Read more" at bounding box center [277, 418] width 57 height 11
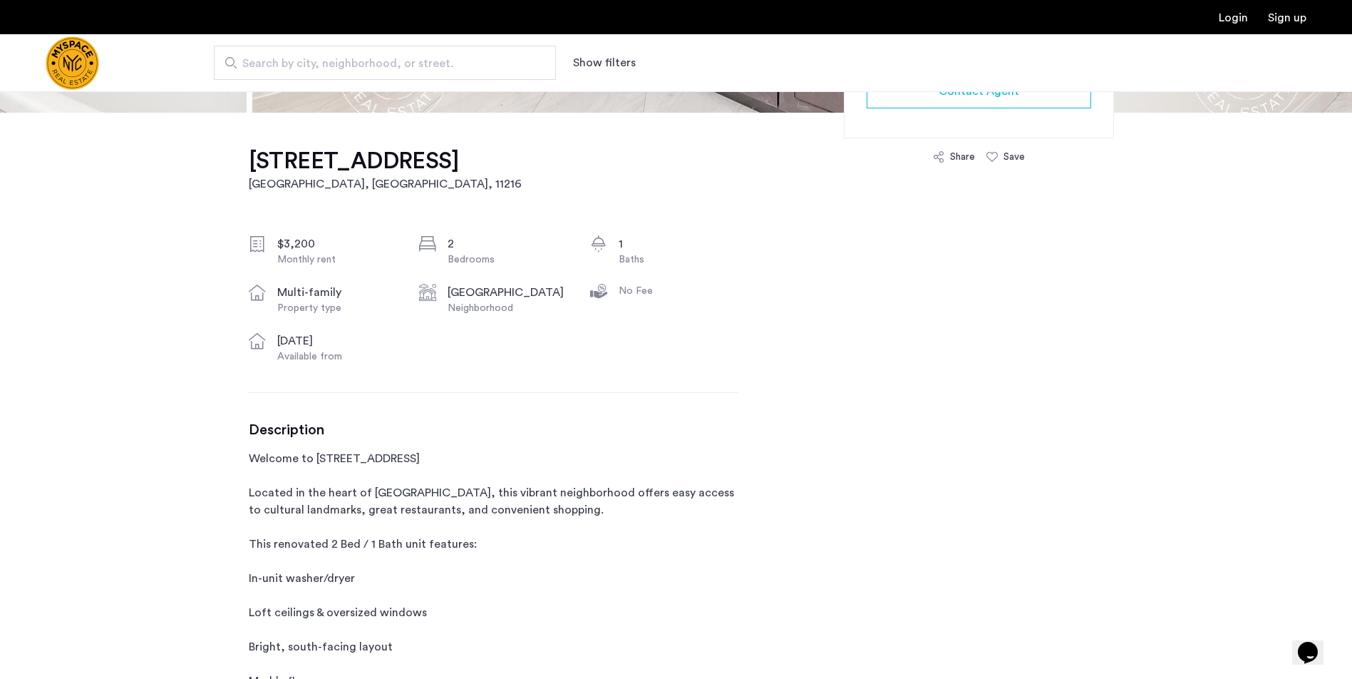
scroll to position [177, 0]
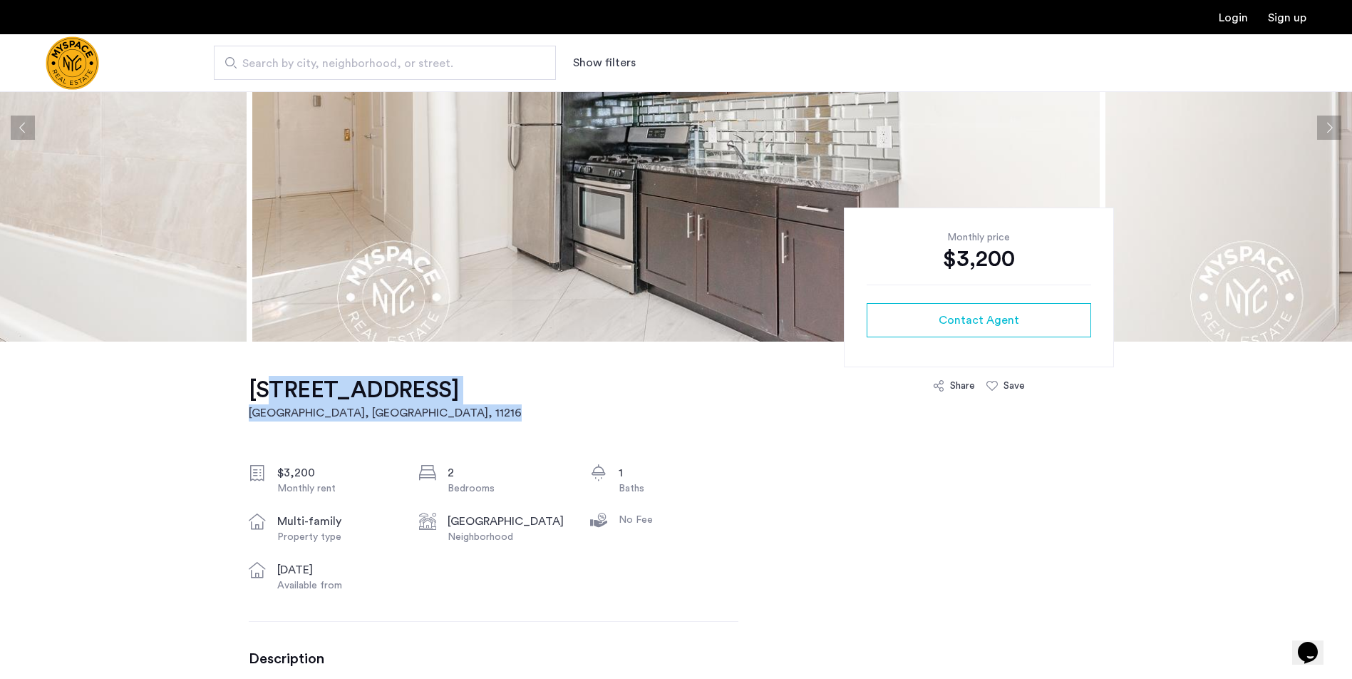
drag, startPoint x: 530, startPoint y: 392, endPoint x: 262, endPoint y: 396, distance: 267.3
drag, startPoint x: 247, startPoint y: 391, endPoint x: 503, endPoint y: 396, distance: 255.2
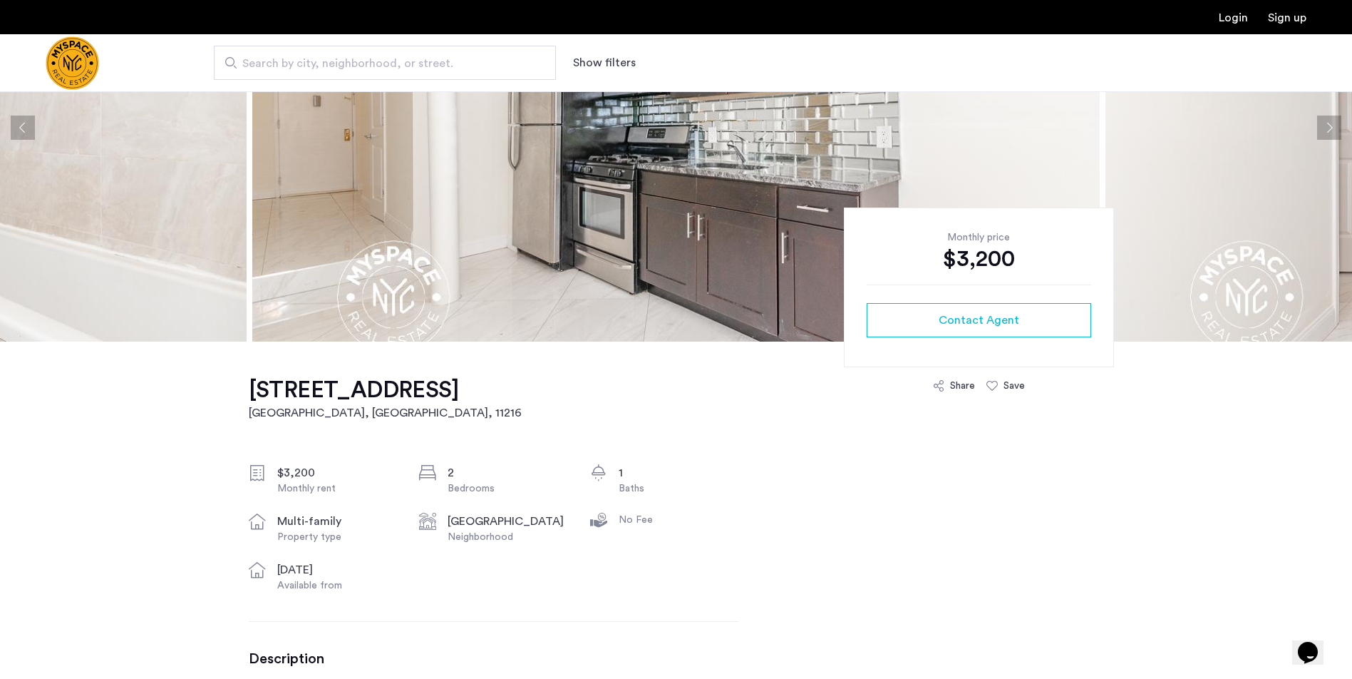
copy h1 "641 St Marks Ave, Unit 4E"
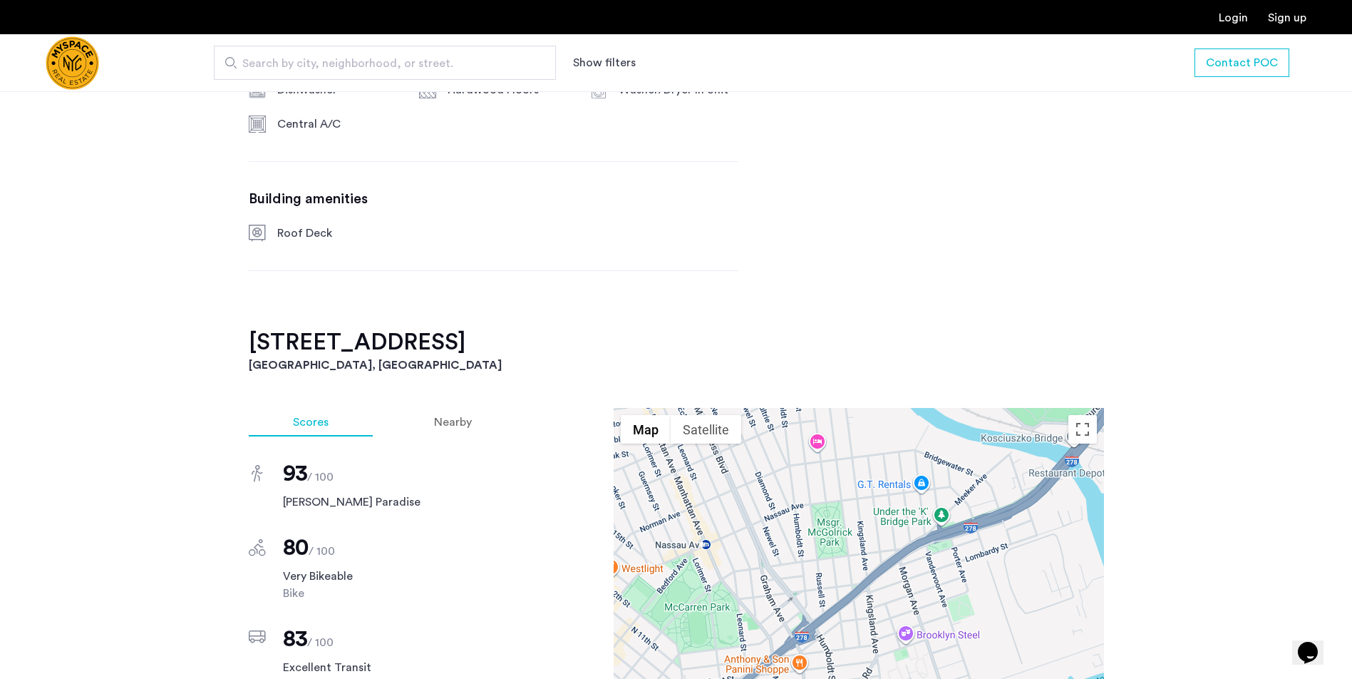
scroll to position [813, 0]
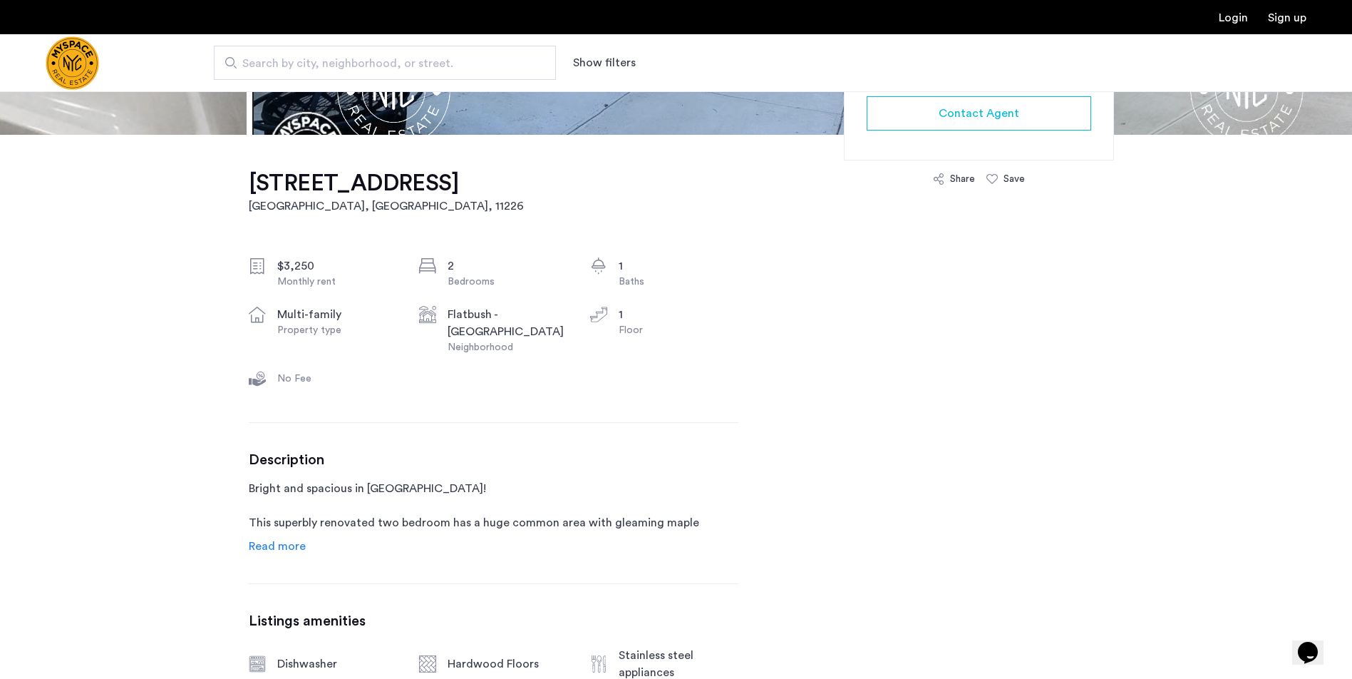
scroll to position [412, 0]
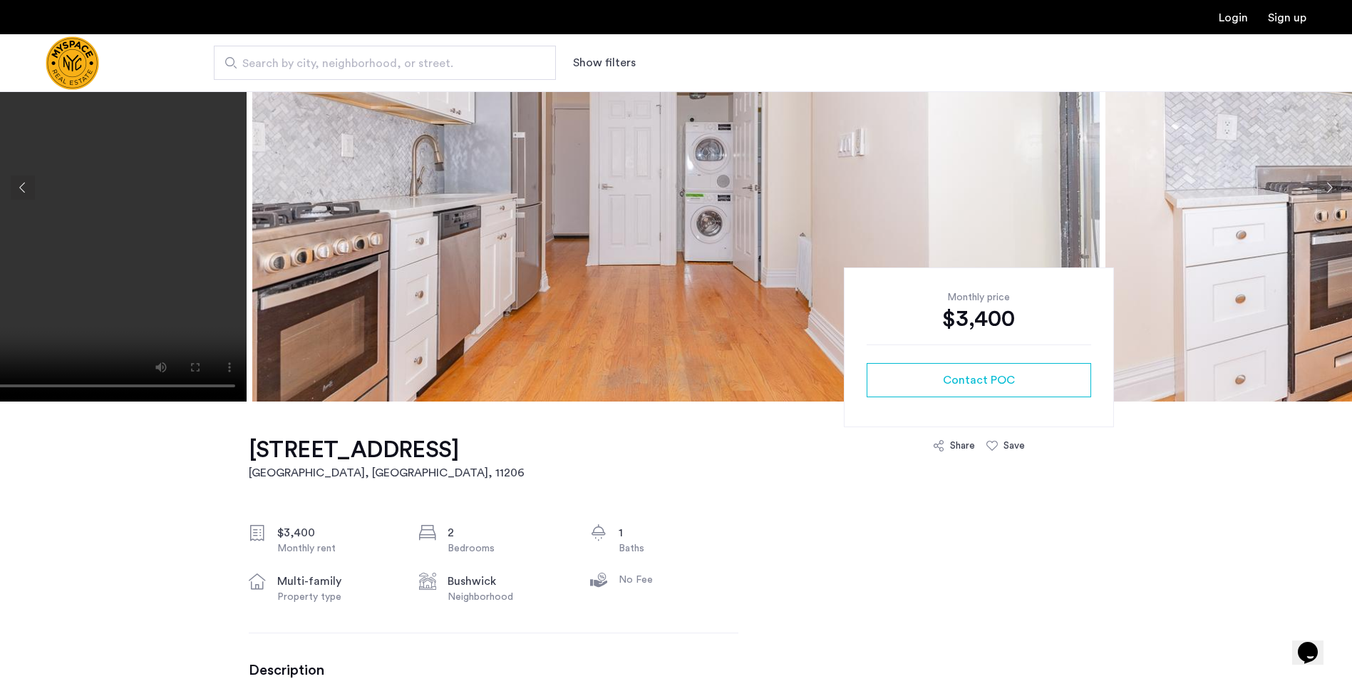
scroll to position [235, 0]
